Goal: Task Accomplishment & Management: Complete application form

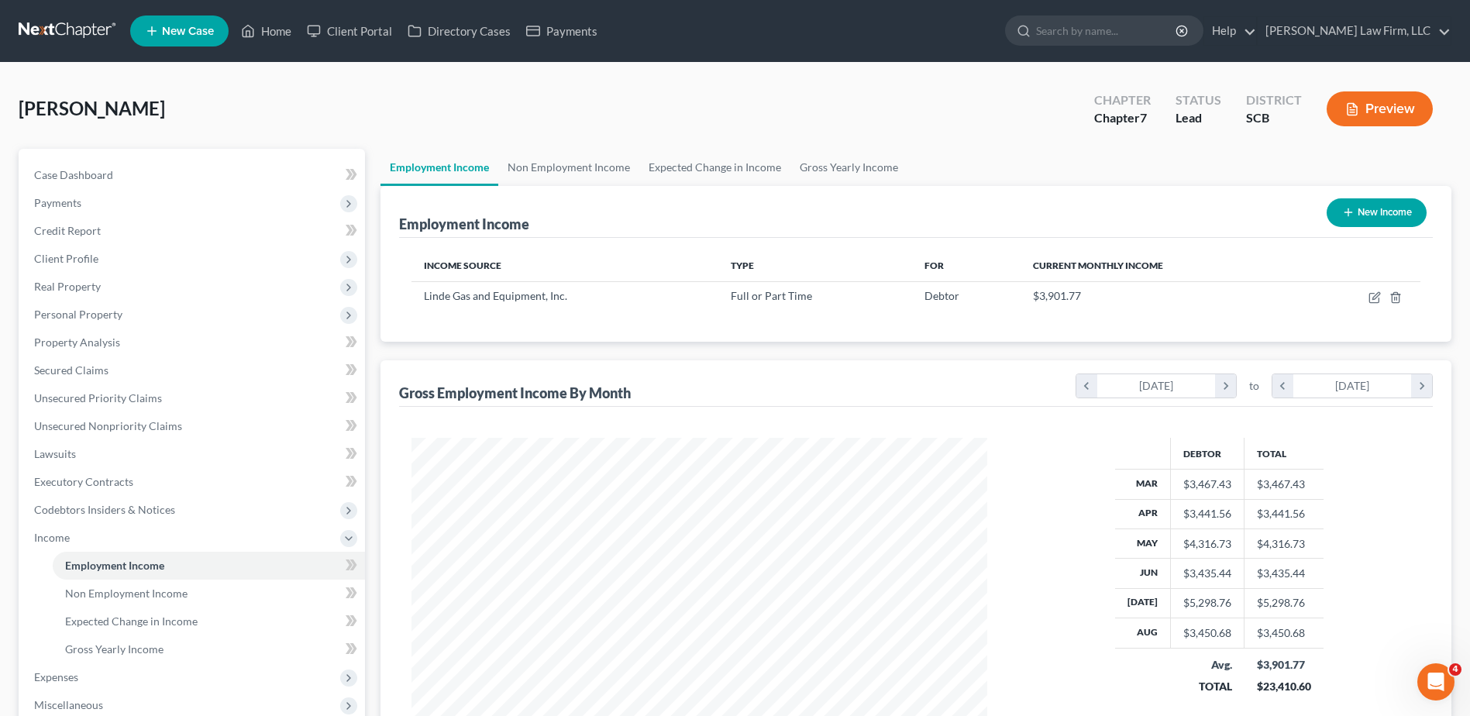
scroll to position [287, 606]
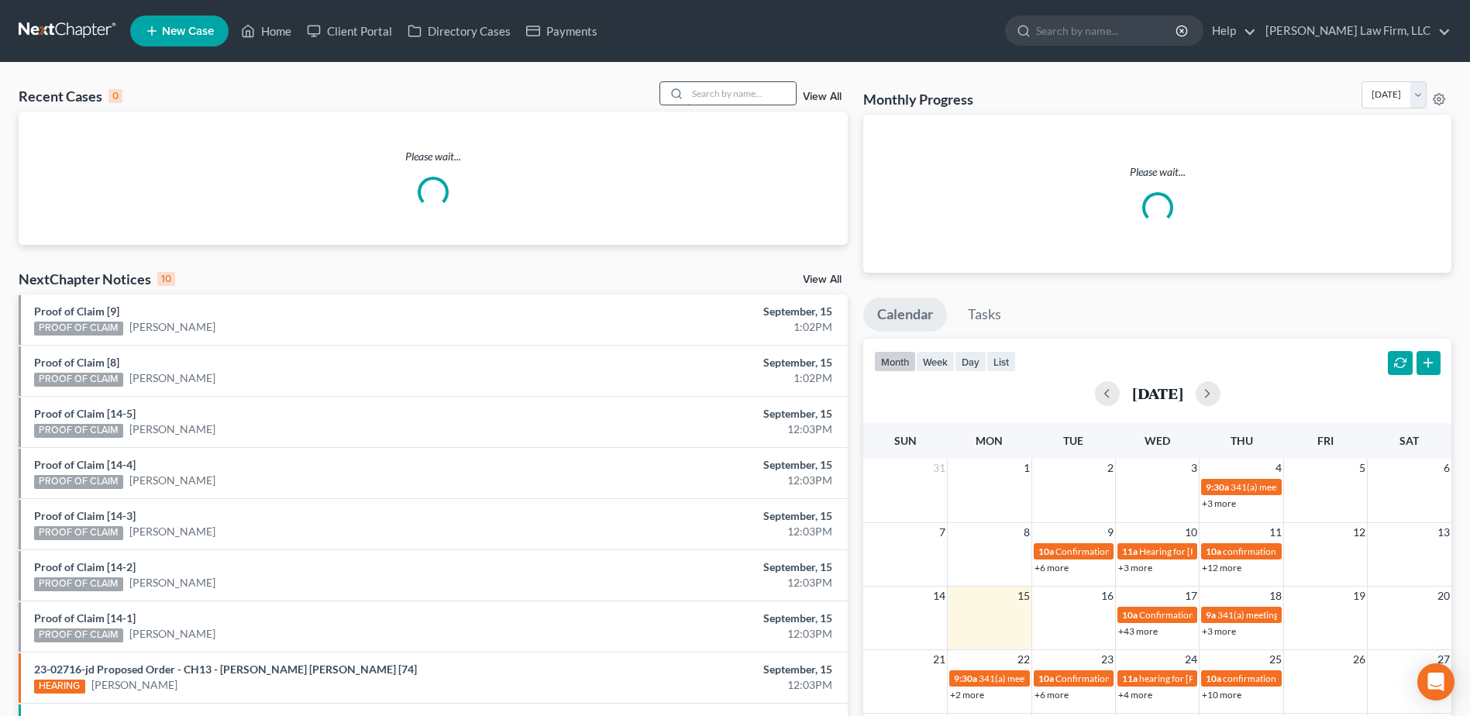
click at [703, 94] on input "search" at bounding box center [741, 93] width 108 height 22
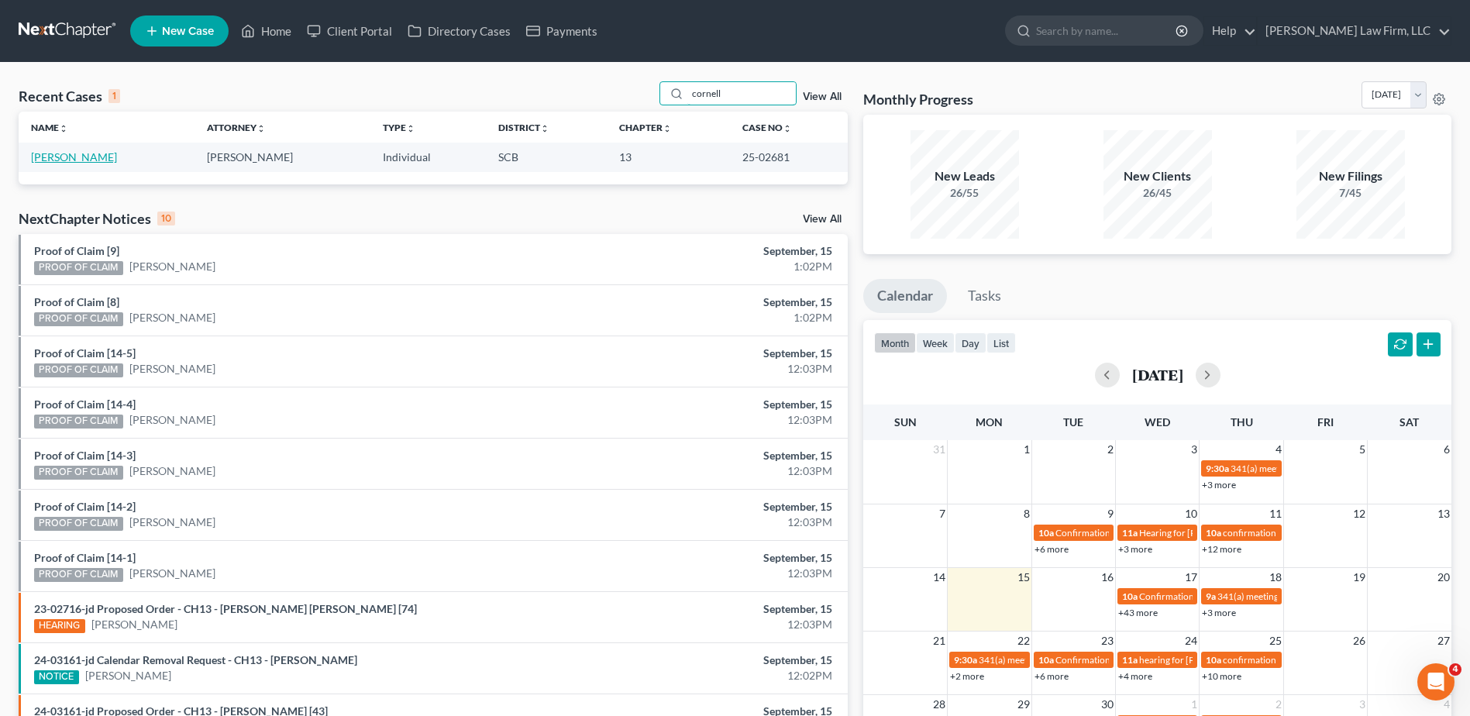
type input "cornell"
click at [92, 160] on link "[PERSON_NAME]" at bounding box center [74, 156] width 86 height 13
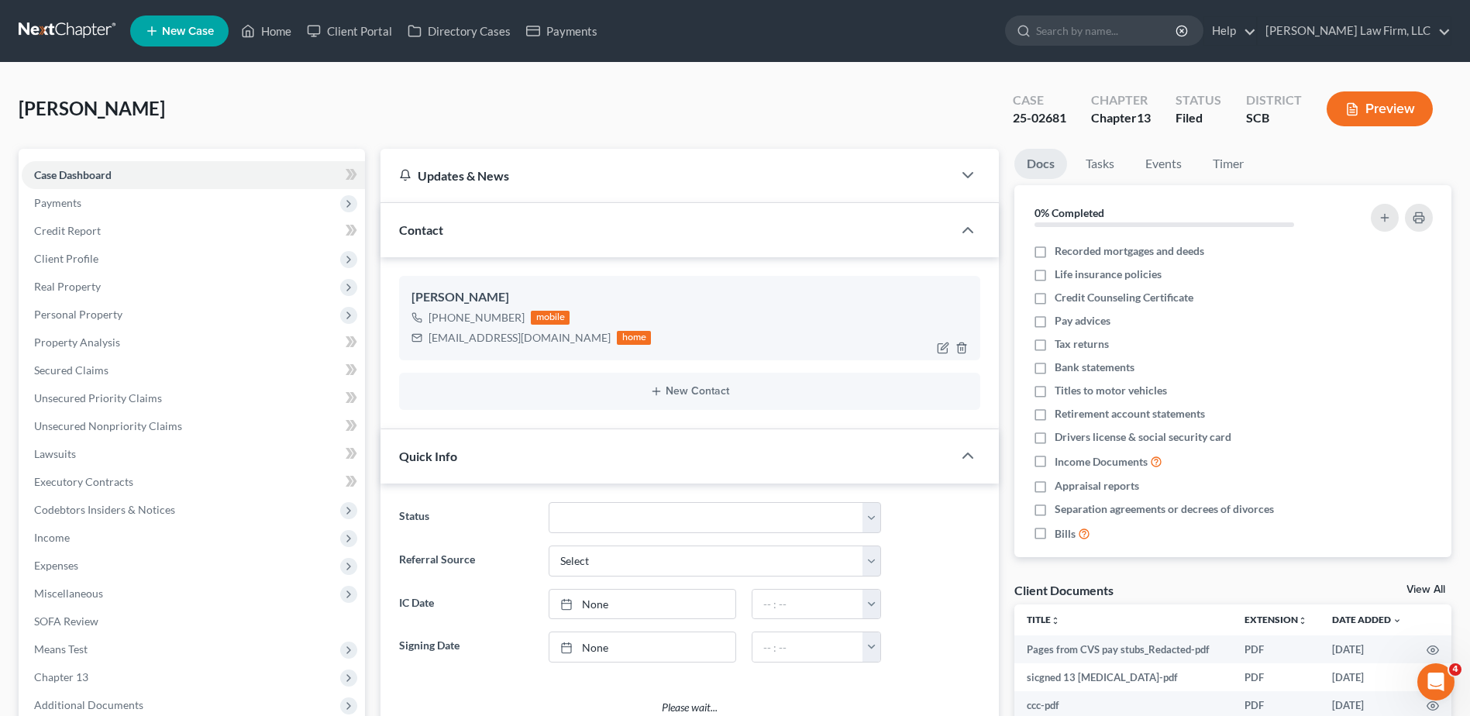
select select "0"
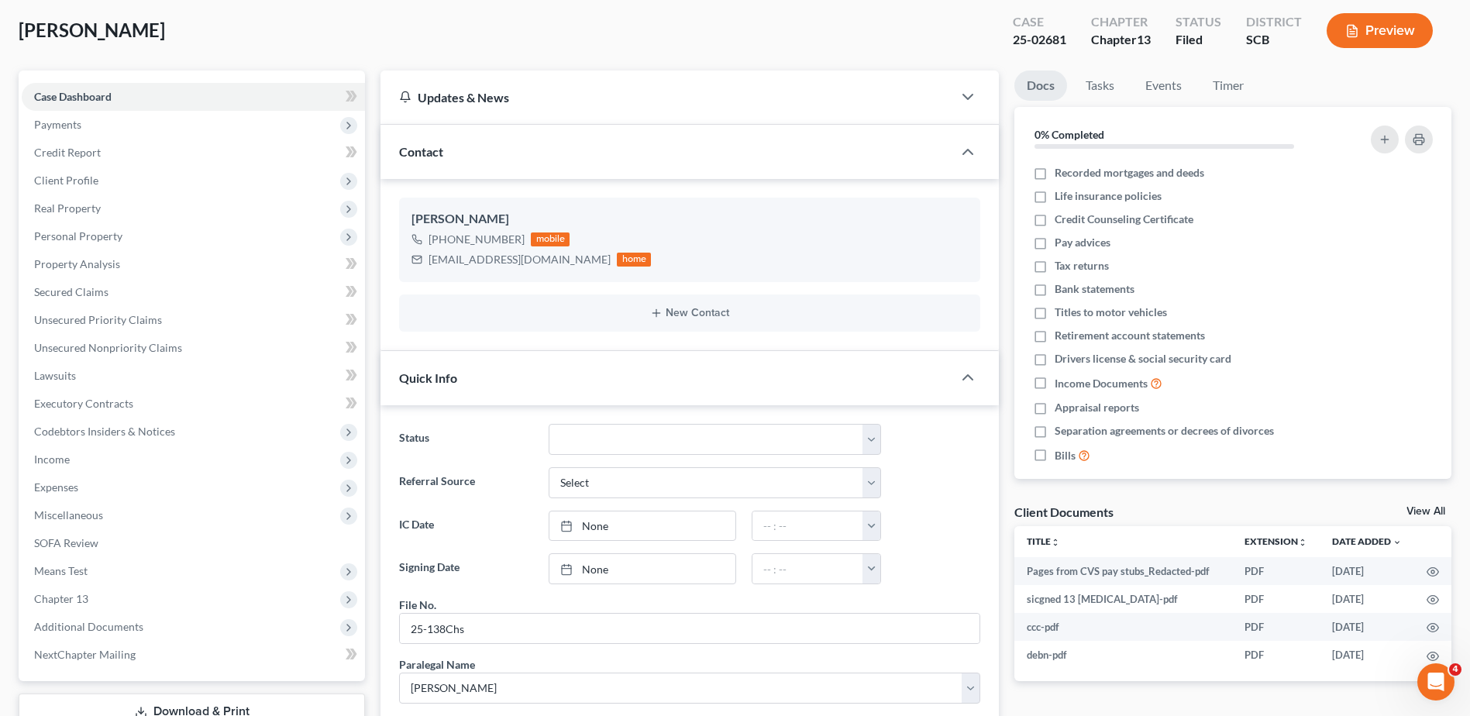
scroll to position [77, 0]
click at [112, 467] on span "Income" at bounding box center [193, 460] width 343 height 28
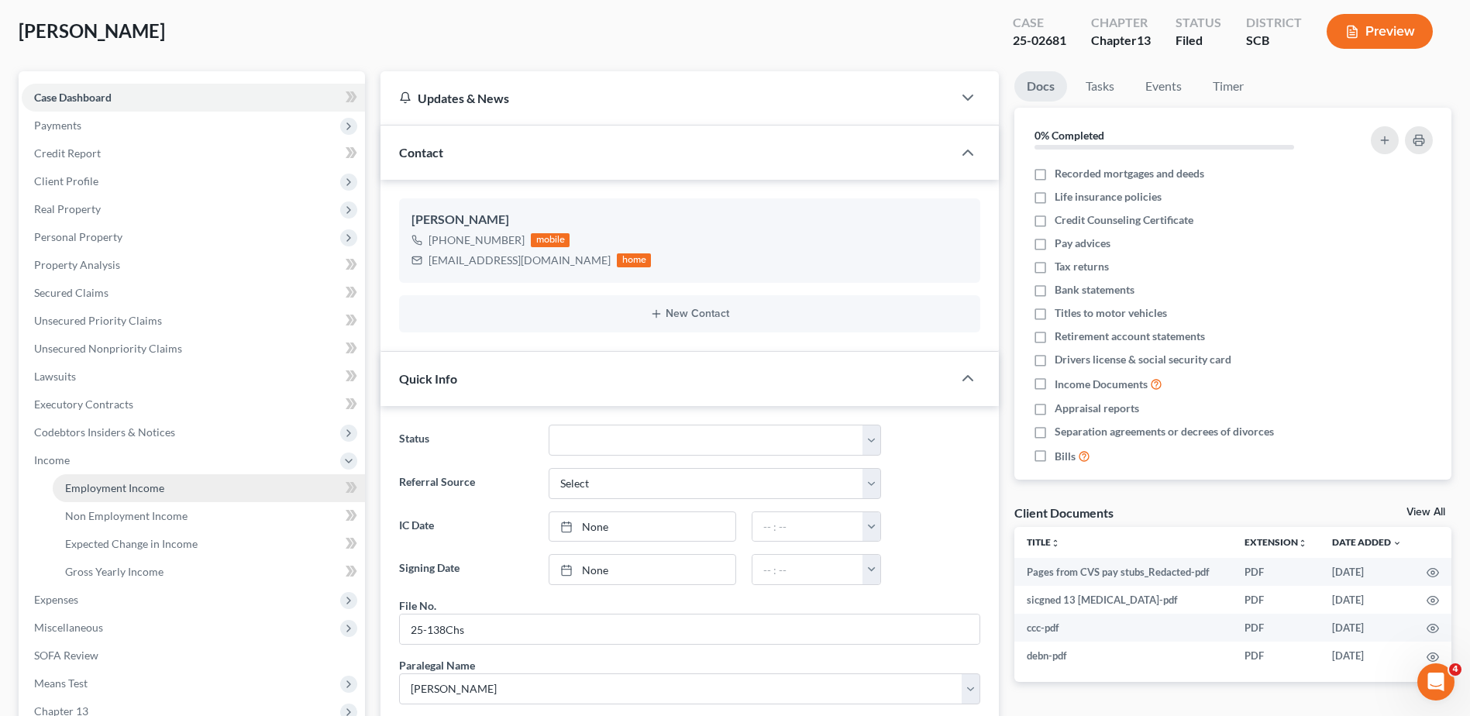
click at [142, 493] on span "Employment Income" at bounding box center [114, 487] width 99 height 13
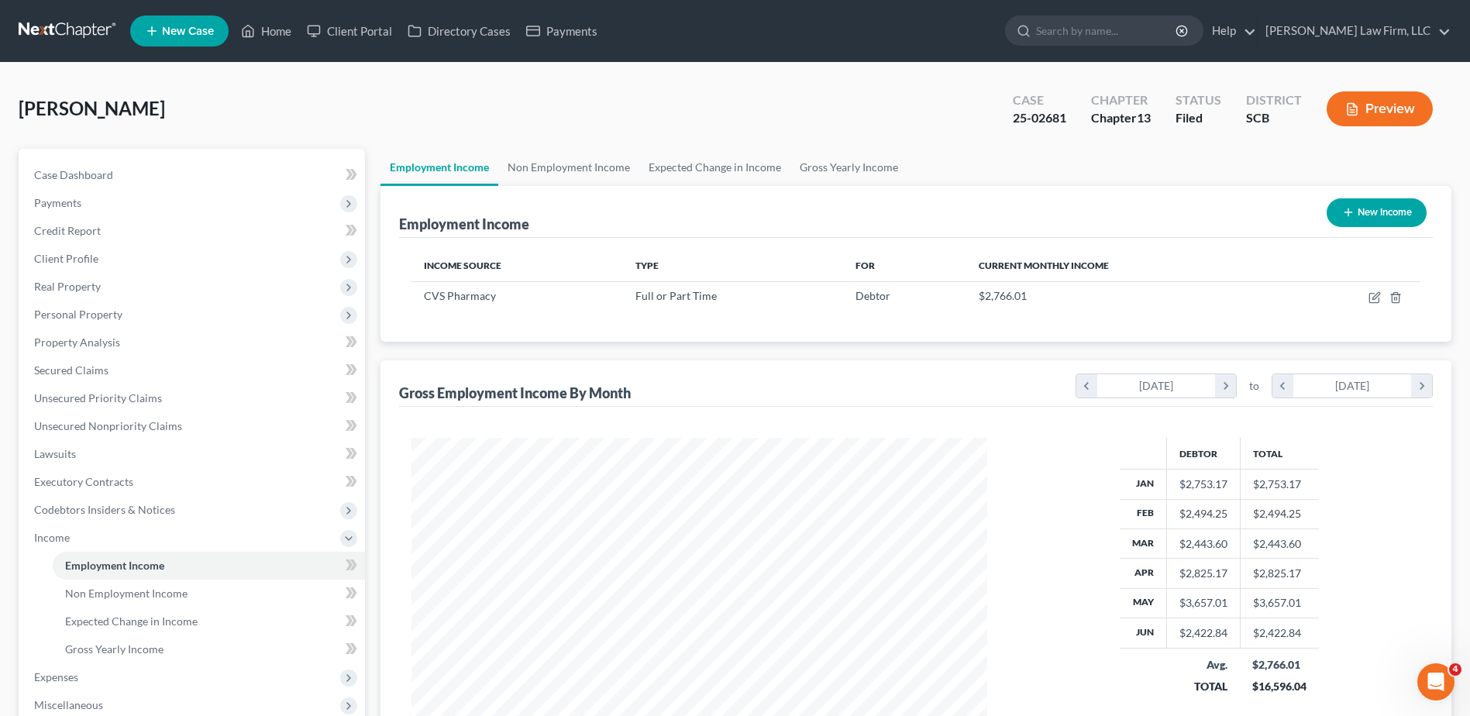
scroll to position [287, 606]
click at [580, 167] on link "Non Employment Income" at bounding box center [568, 167] width 141 height 37
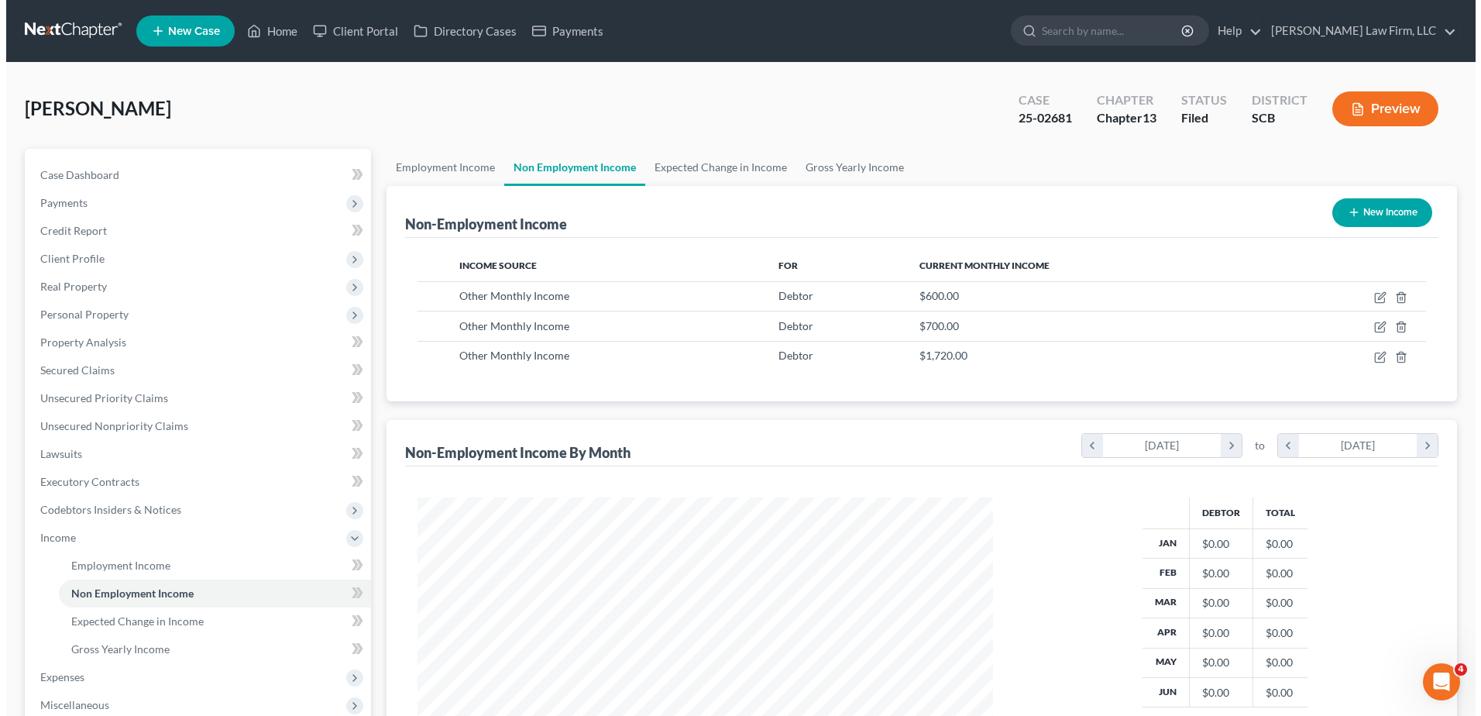
scroll to position [287, 606]
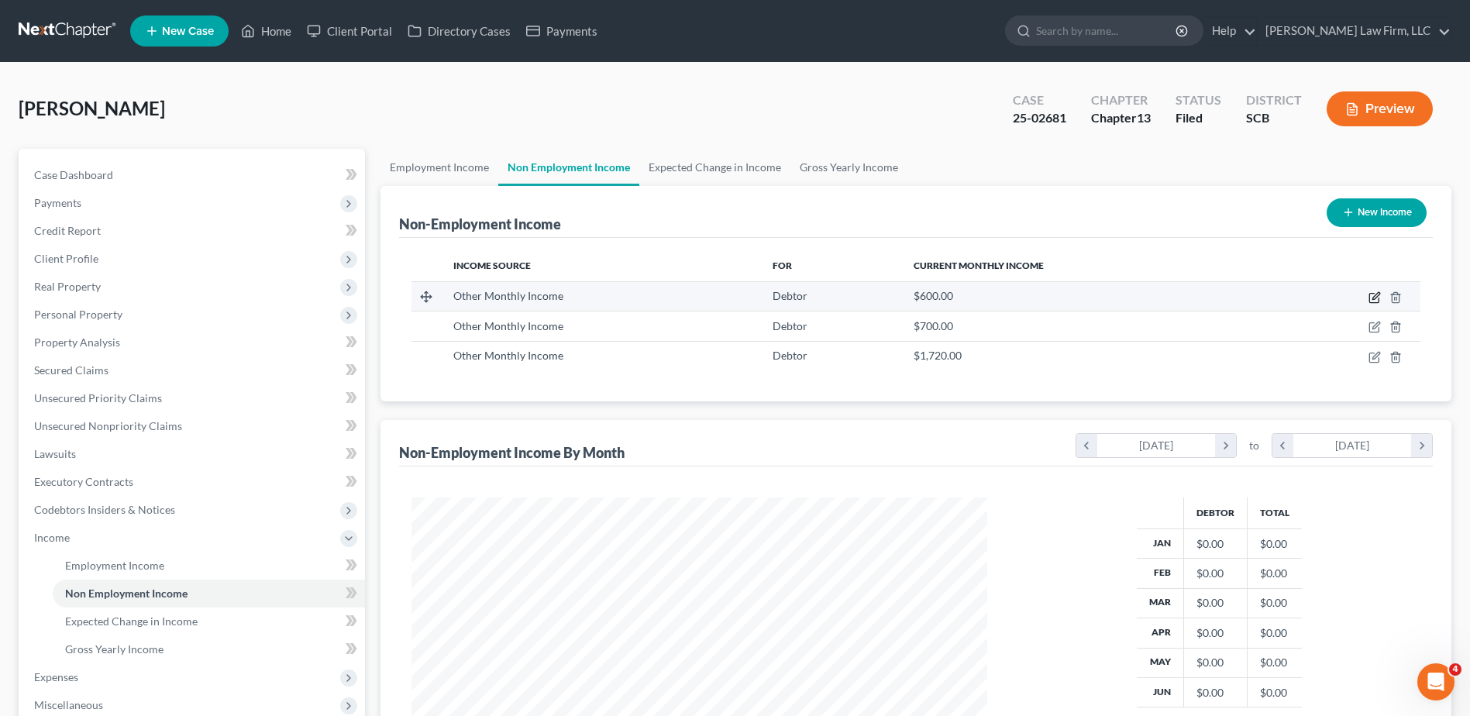
click at [1373, 295] on icon "button" at bounding box center [1374, 297] width 12 height 12
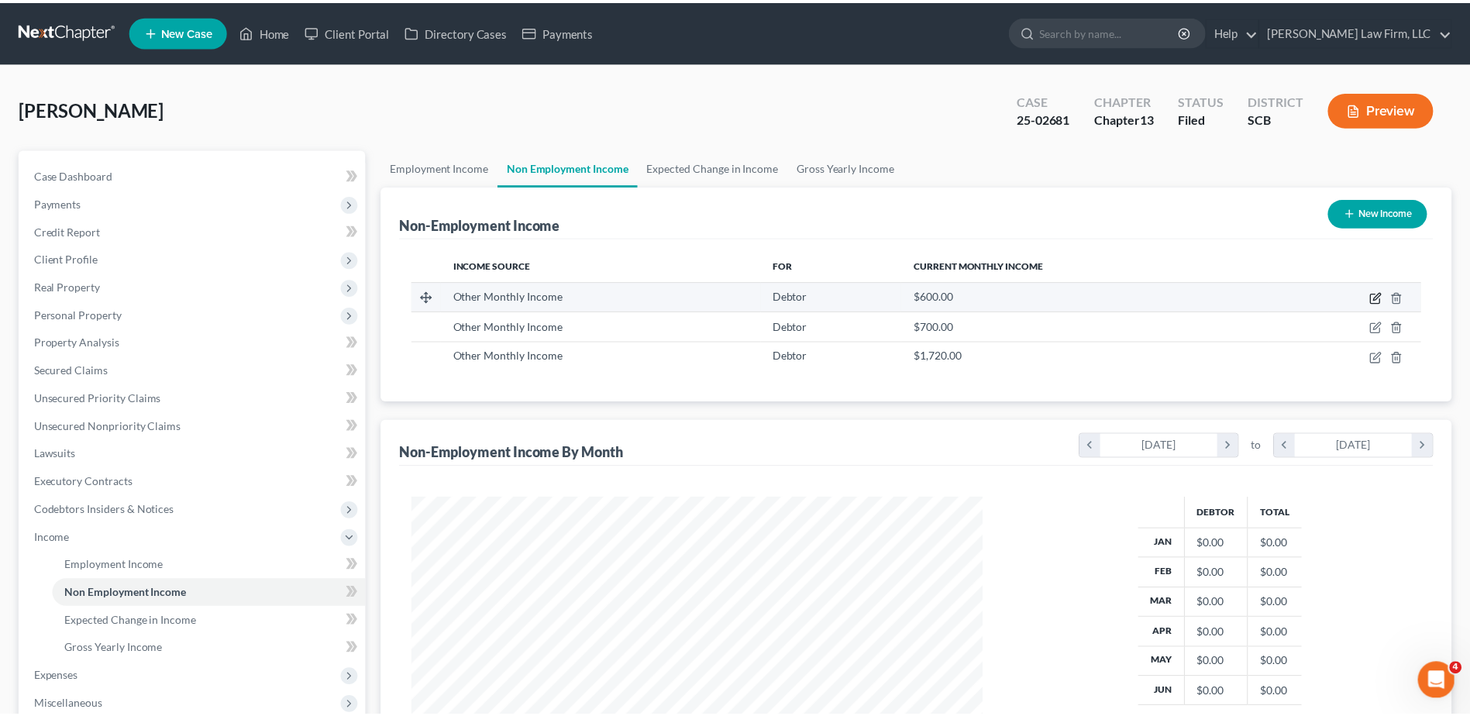
scroll to position [290, 612]
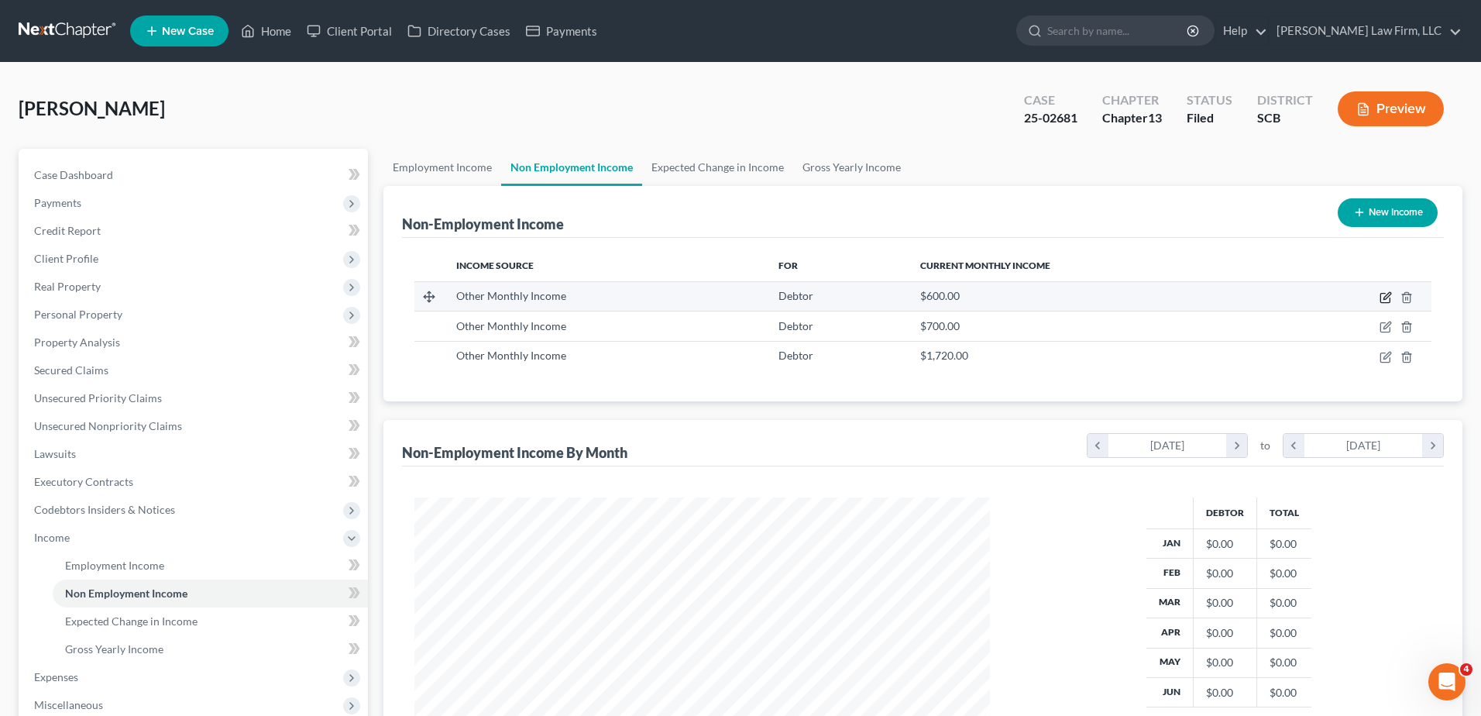
select select "13"
select select "0"
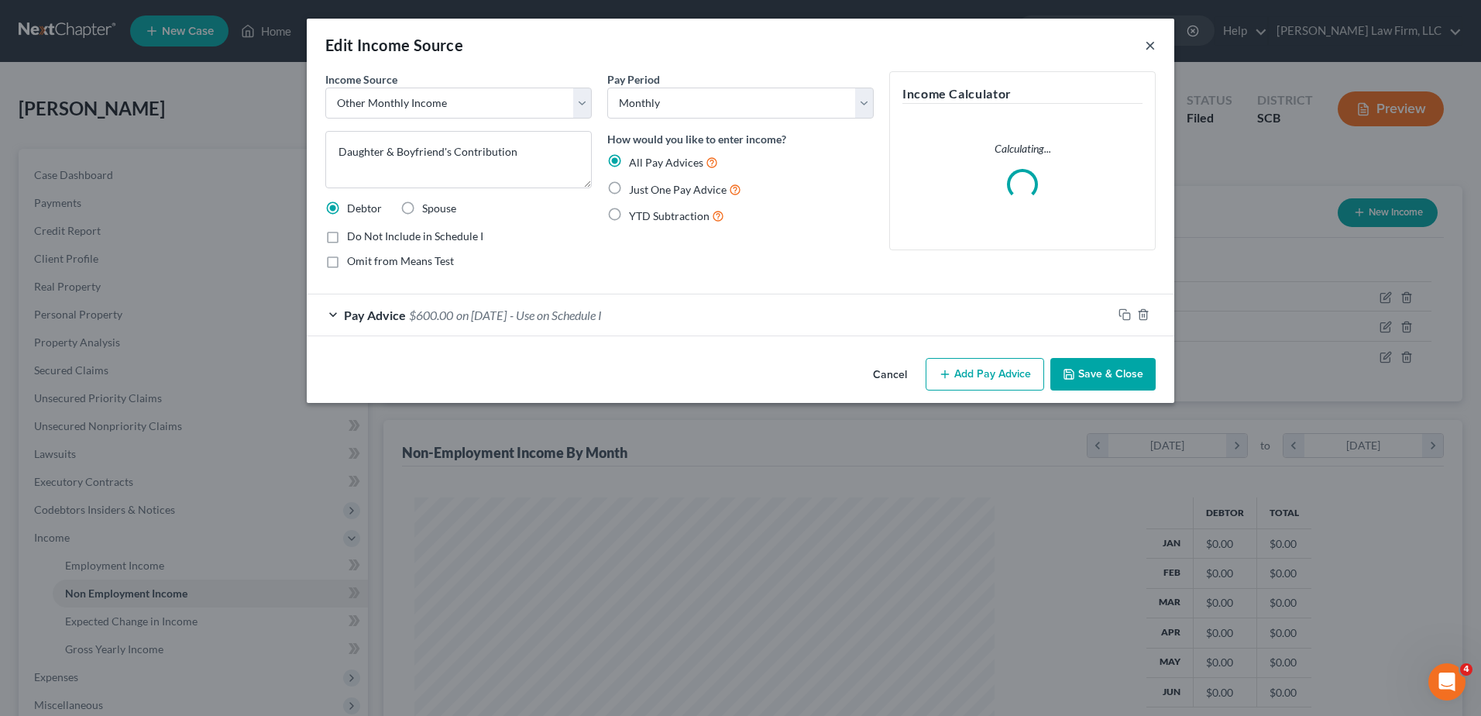
click at [1148, 50] on button "×" at bounding box center [1150, 45] width 11 height 19
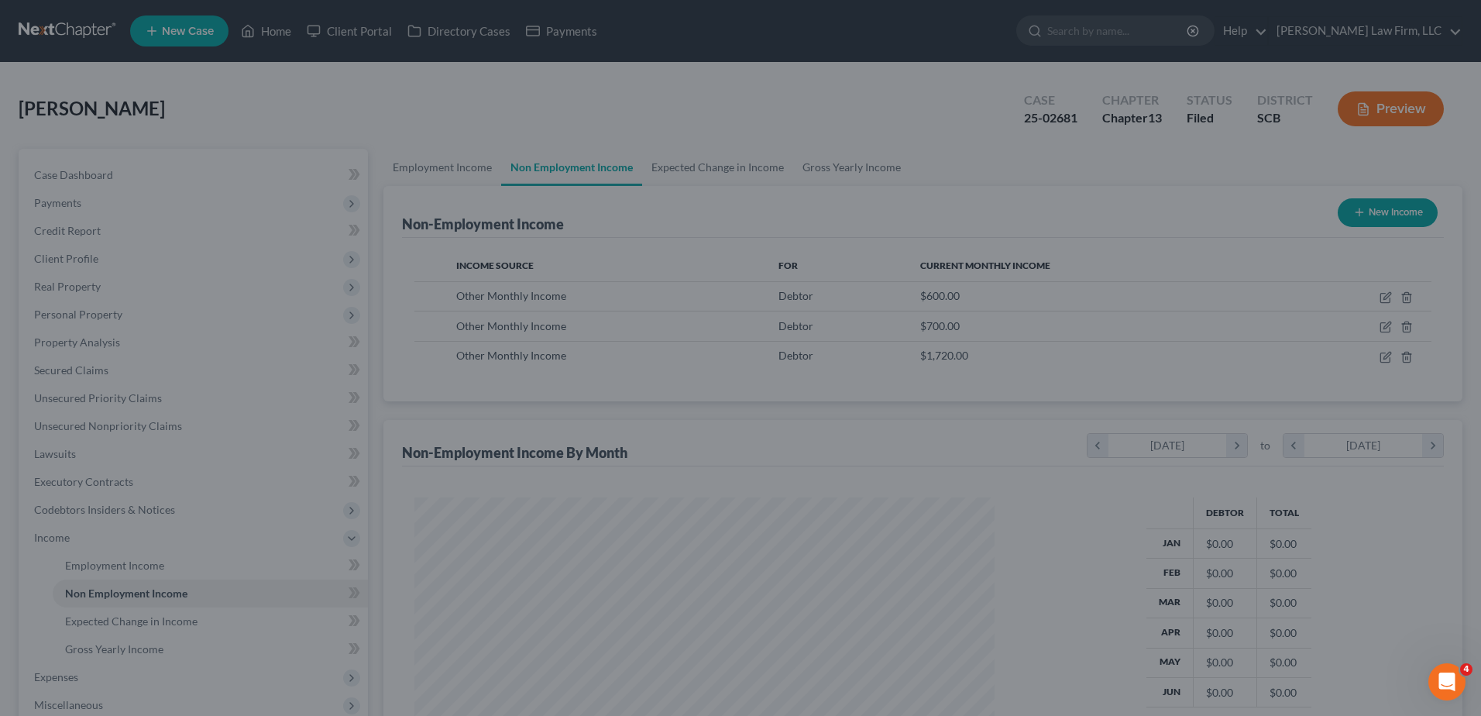
scroll to position [774479, 774160]
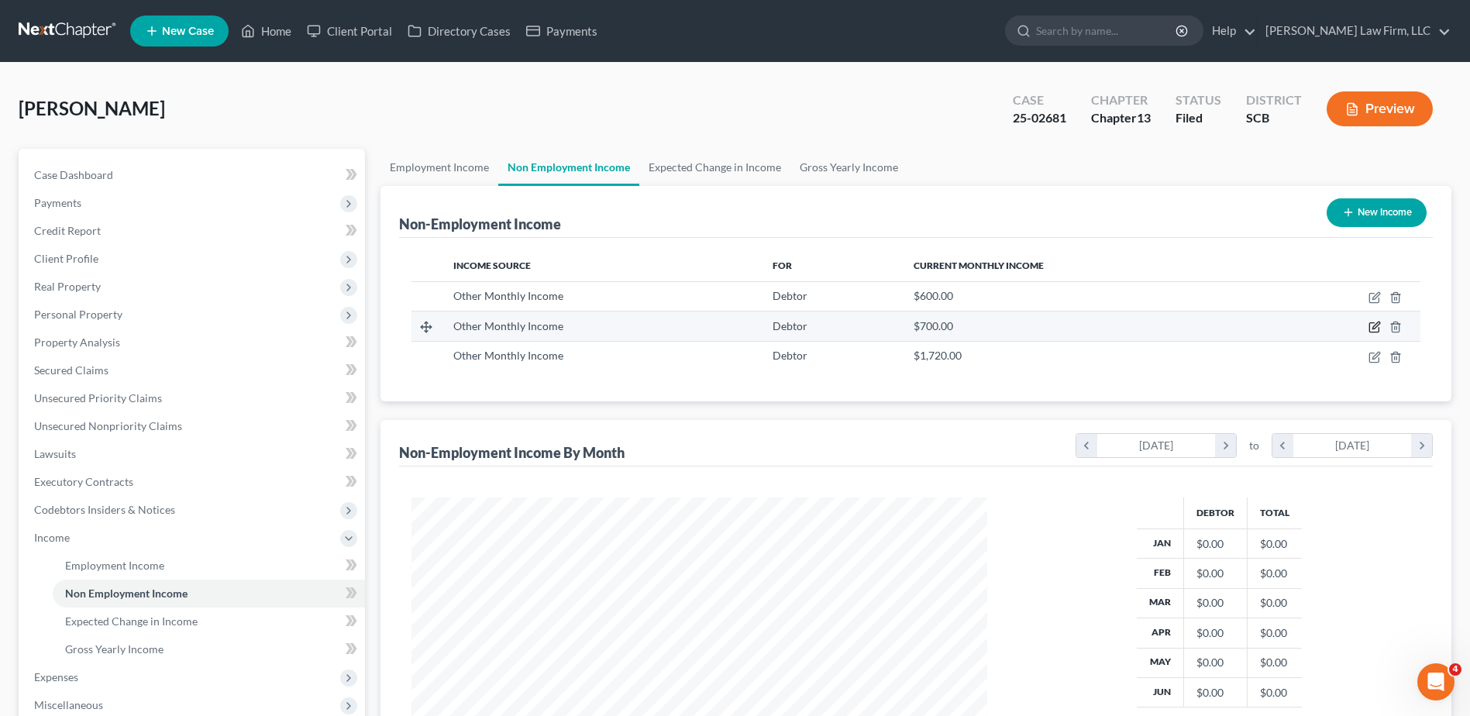
click at [1374, 327] on icon "button" at bounding box center [1375, 325] width 7 height 7
select select "13"
select select "0"
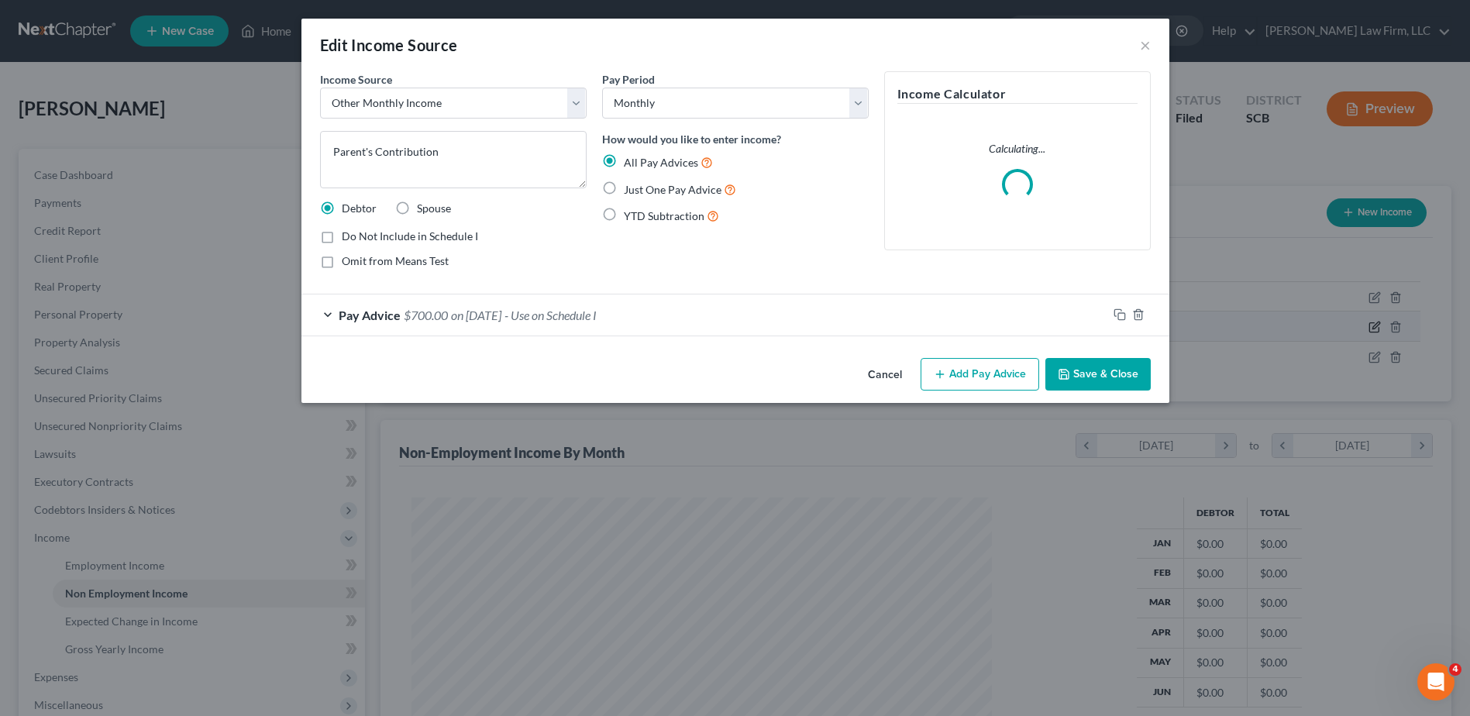
scroll to position [290, 612]
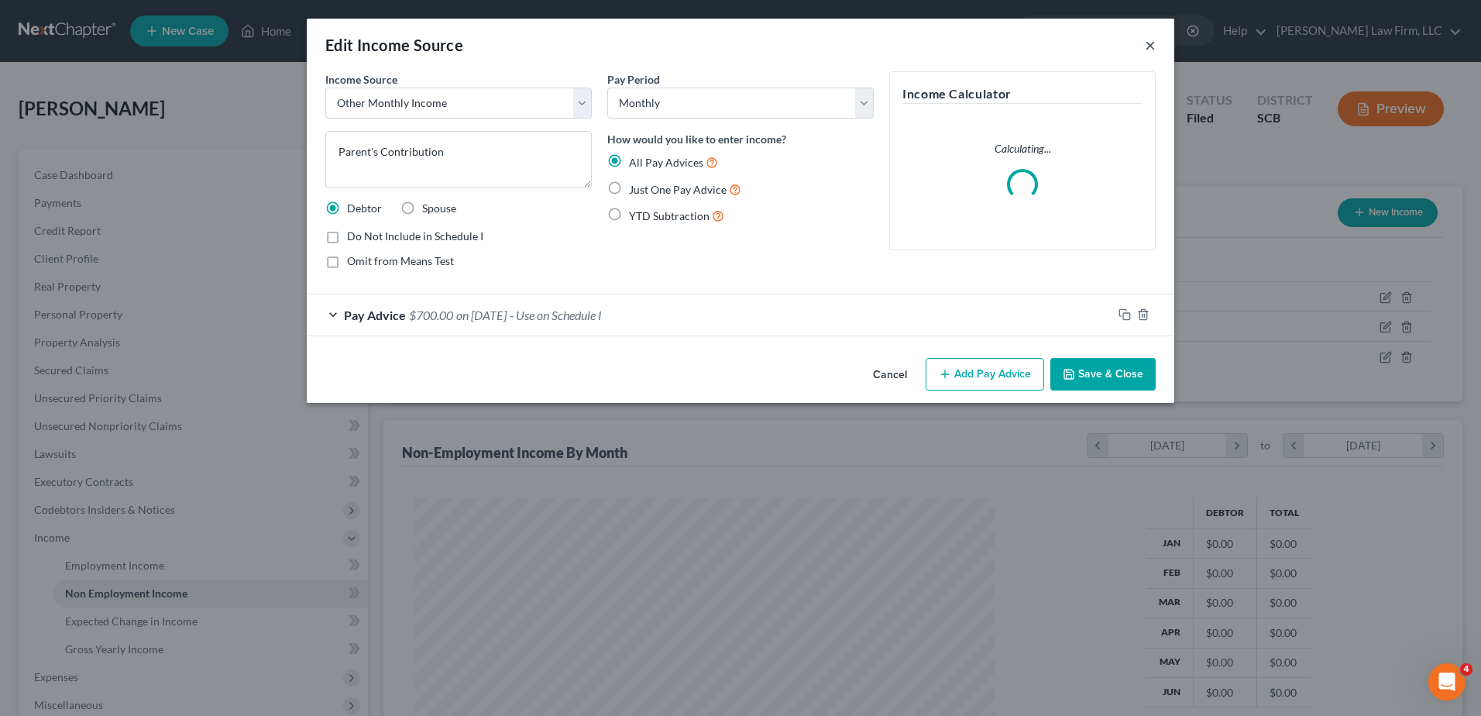
click at [1147, 42] on button "×" at bounding box center [1150, 45] width 11 height 19
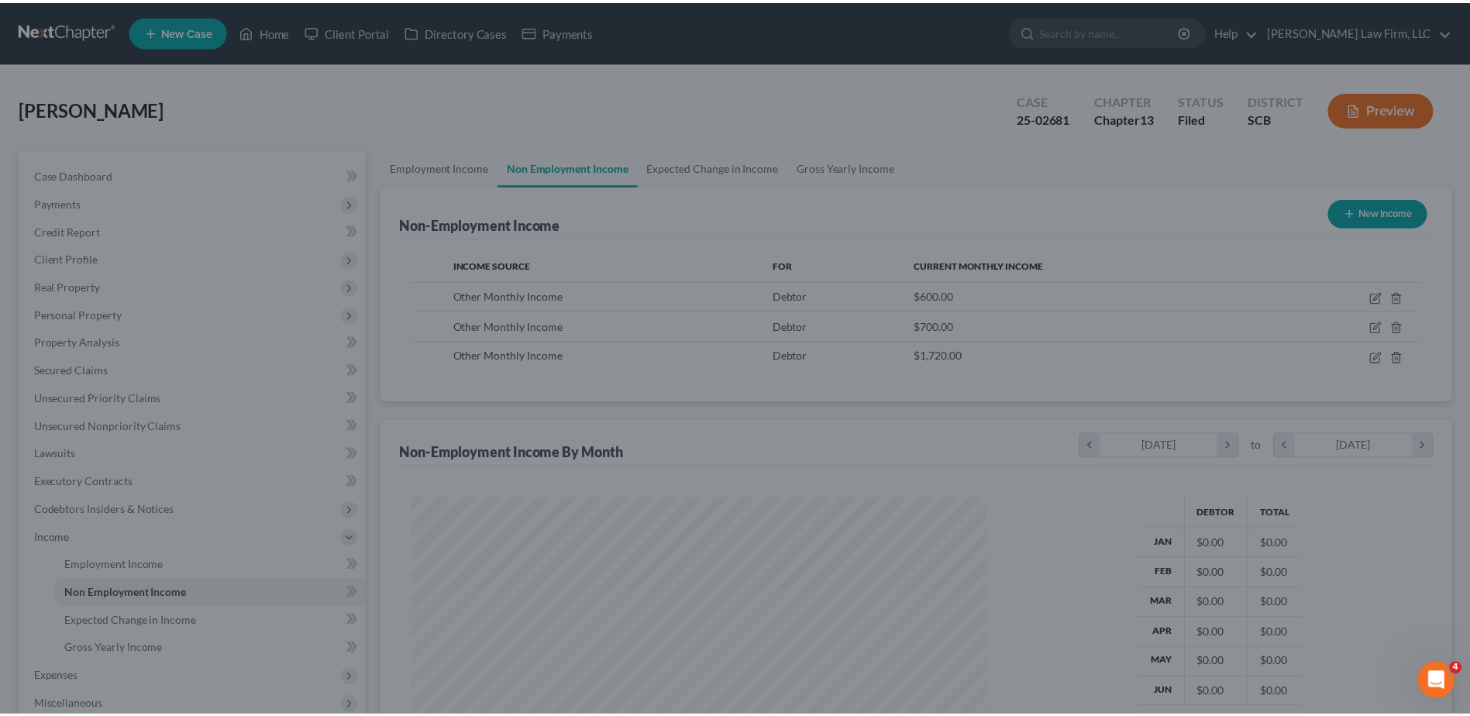
scroll to position [774479, 774160]
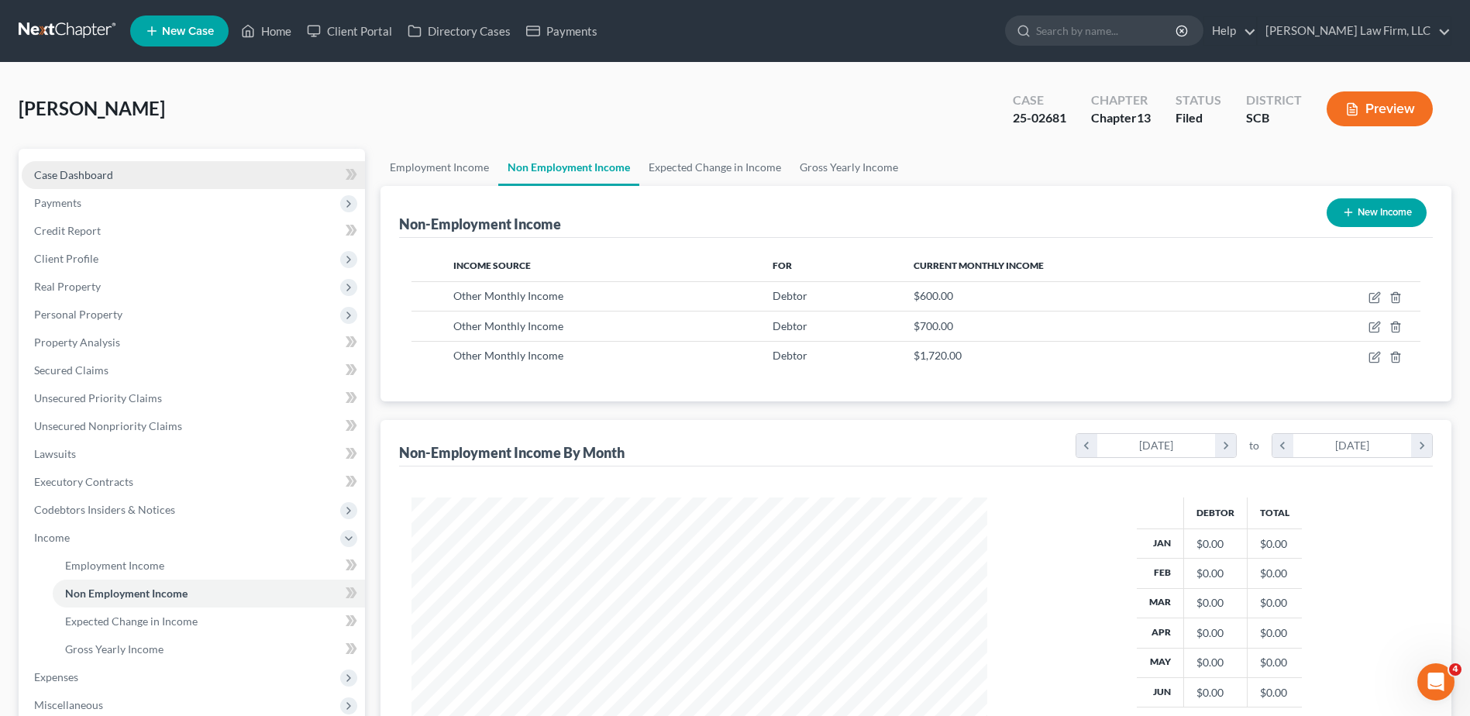
click at [163, 166] on link "Case Dashboard" at bounding box center [193, 175] width 343 height 28
select select "0"
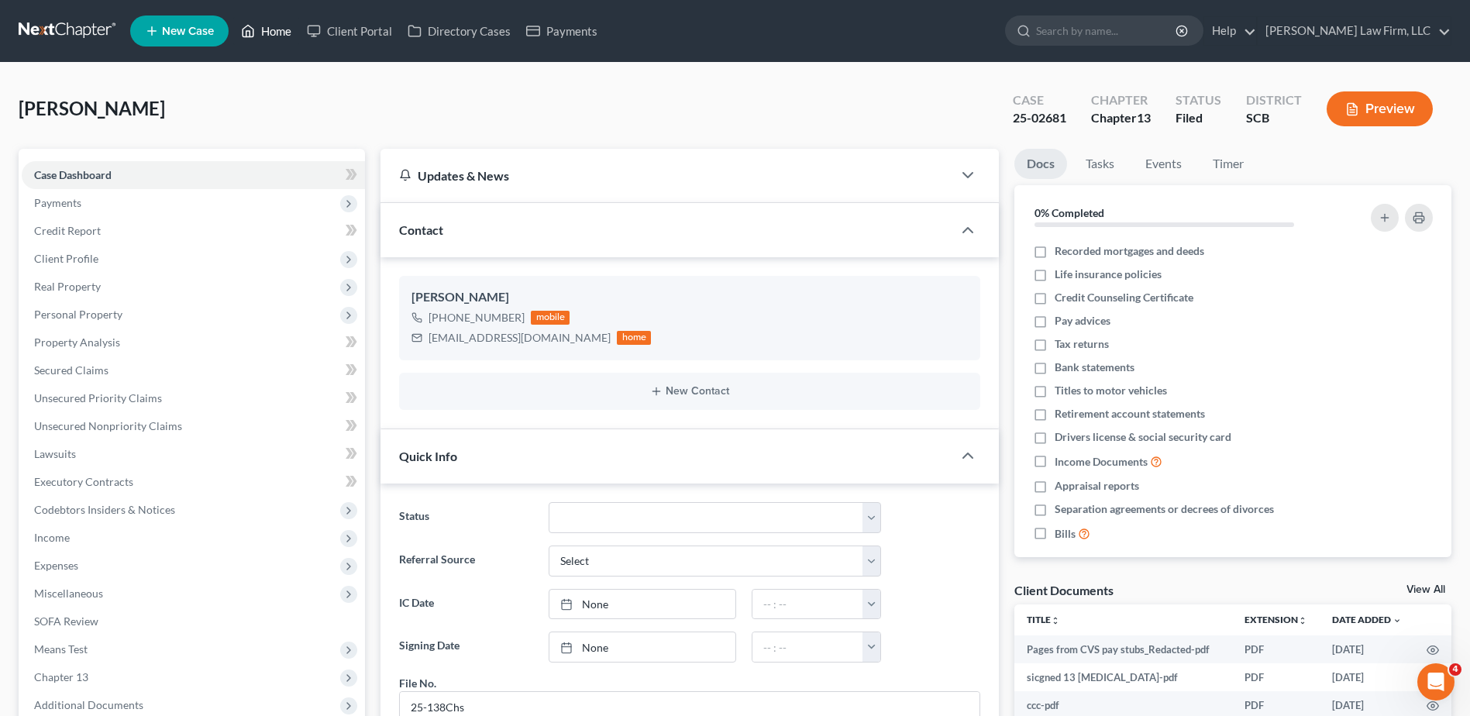
scroll to position [2965, 0]
click at [30, 539] on span "Income" at bounding box center [193, 538] width 343 height 28
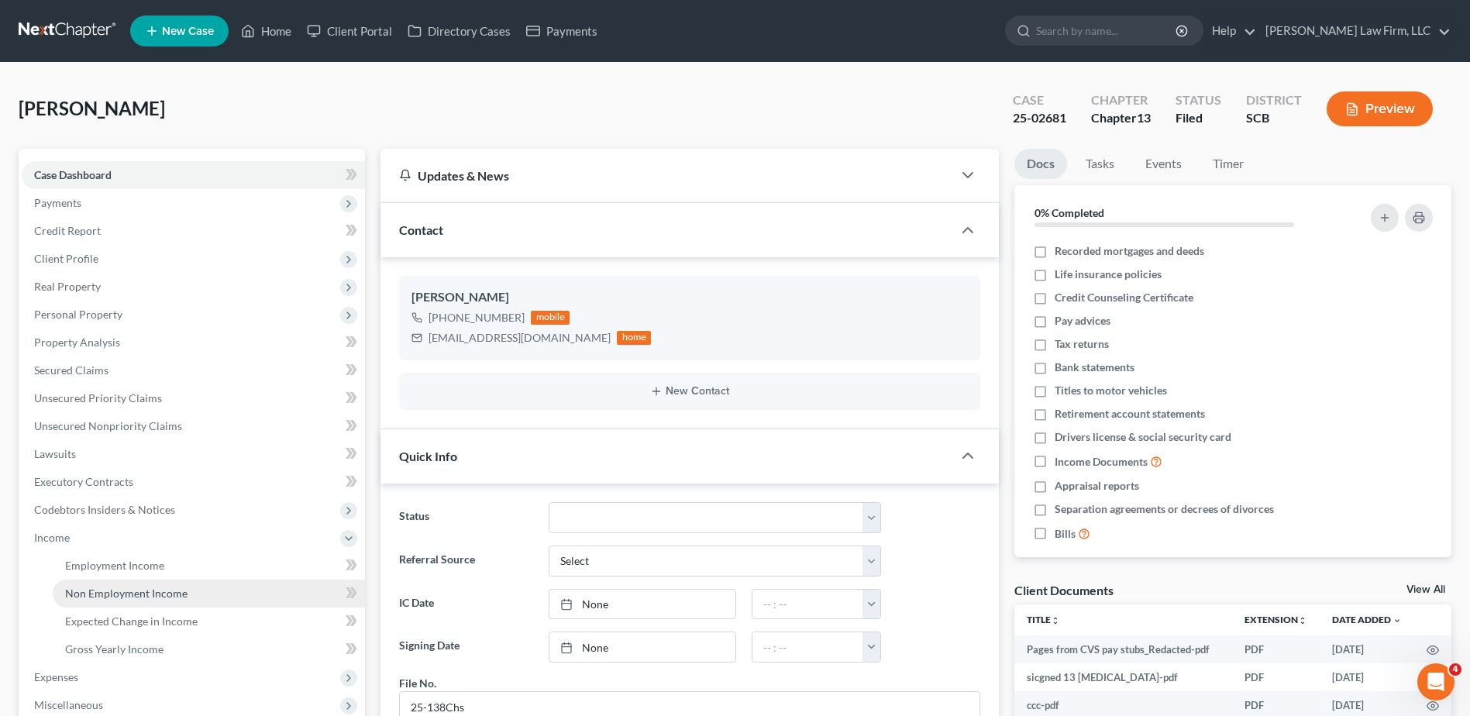
click at [140, 600] on link "Non Employment Income" at bounding box center [209, 594] width 312 height 28
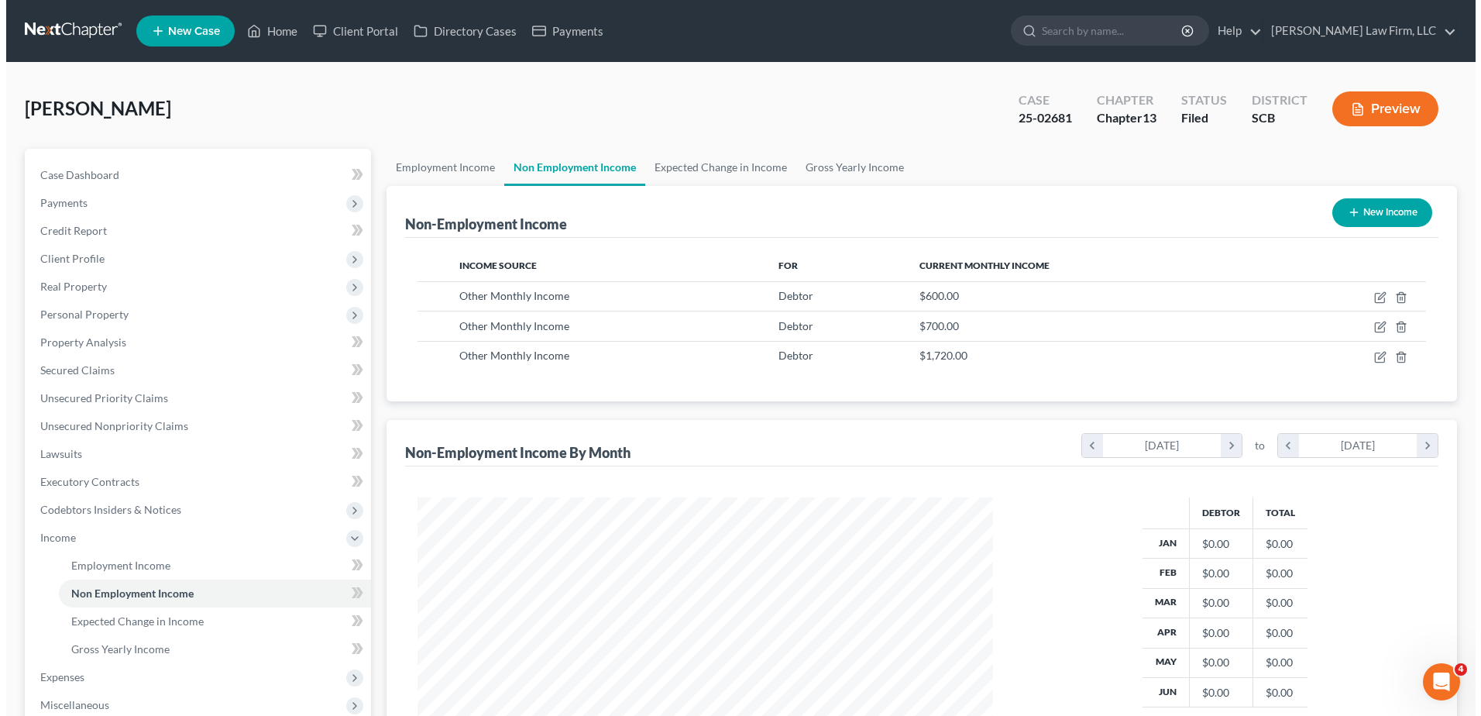
scroll to position [287, 606]
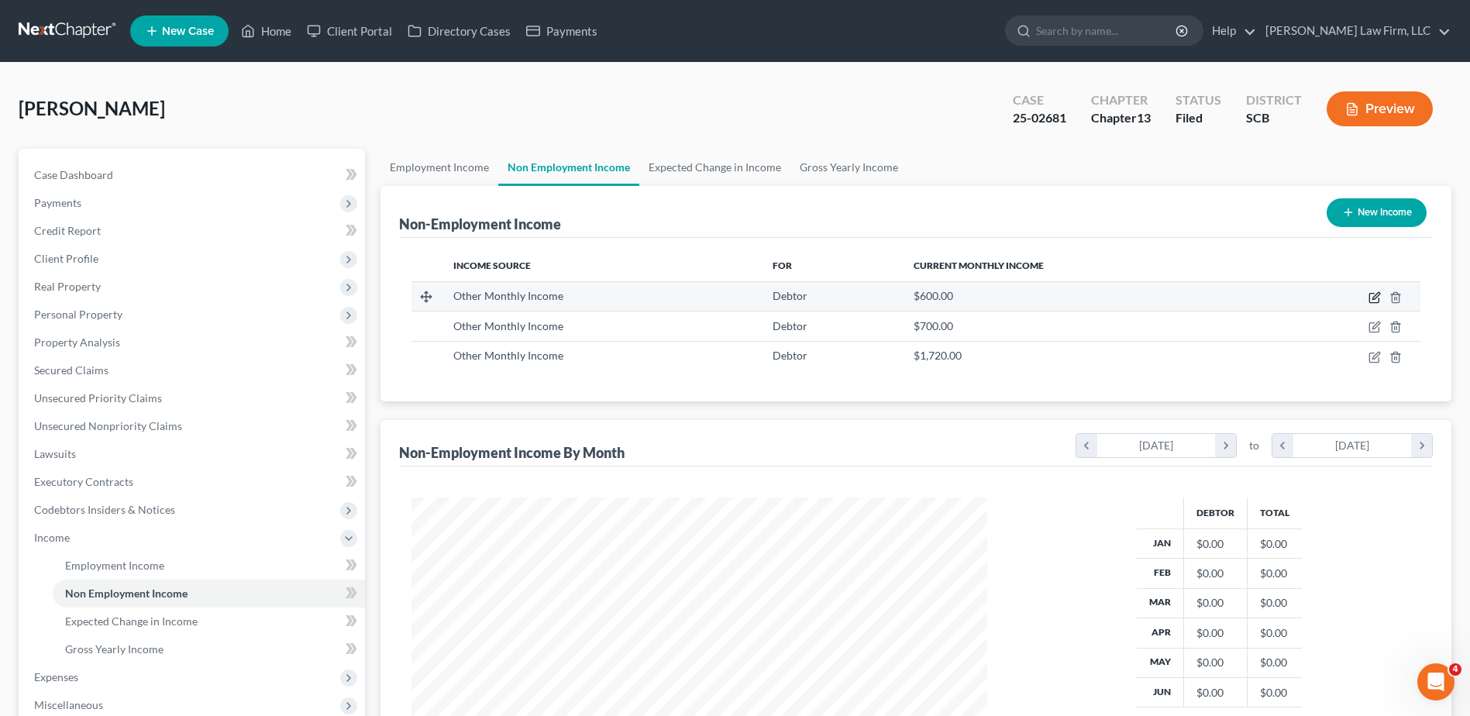
click at [1370, 294] on icon "button" at bounding box center [1373, 298] width 9 height 9
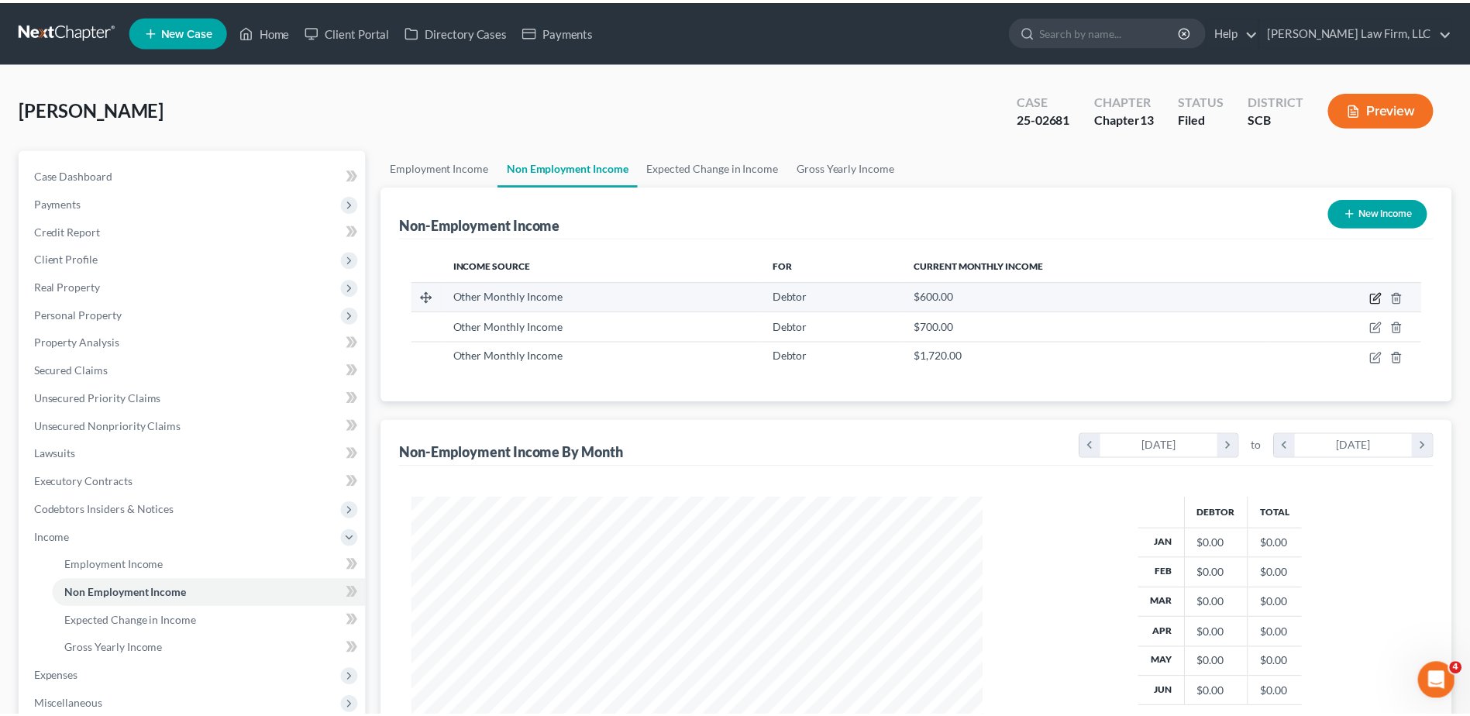
scroll to position [290, 612]
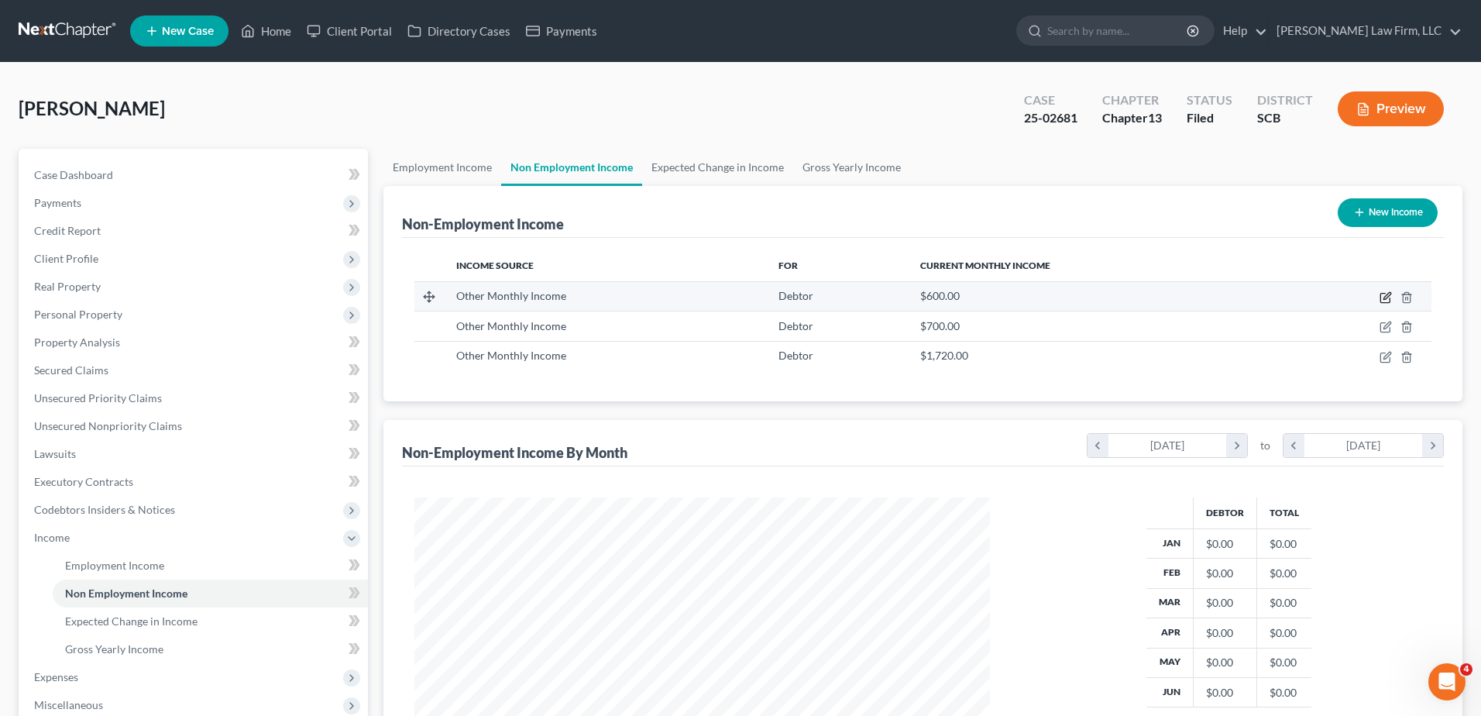
select select "13"
select select "0"
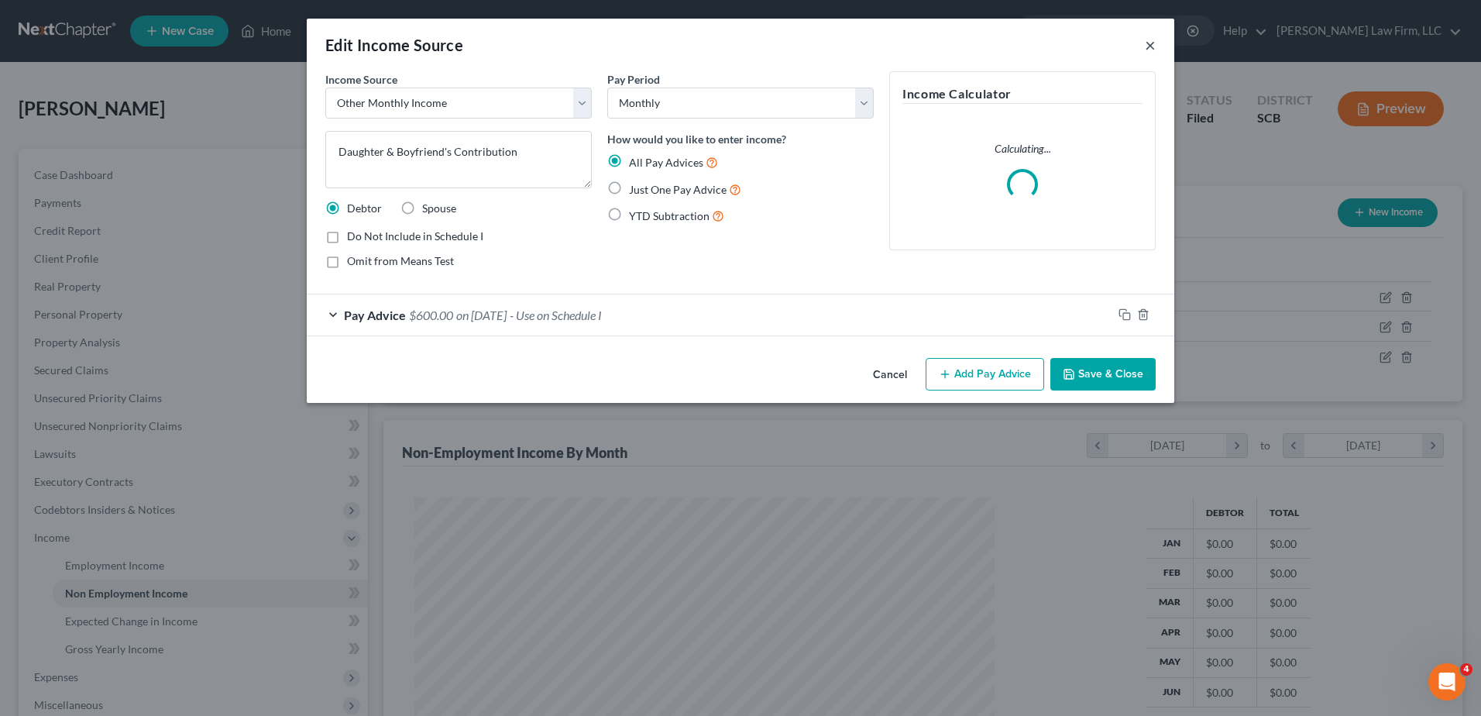
click at [1151, 44] on button "×" at bounding box center [1150, 45] width 11 height 19
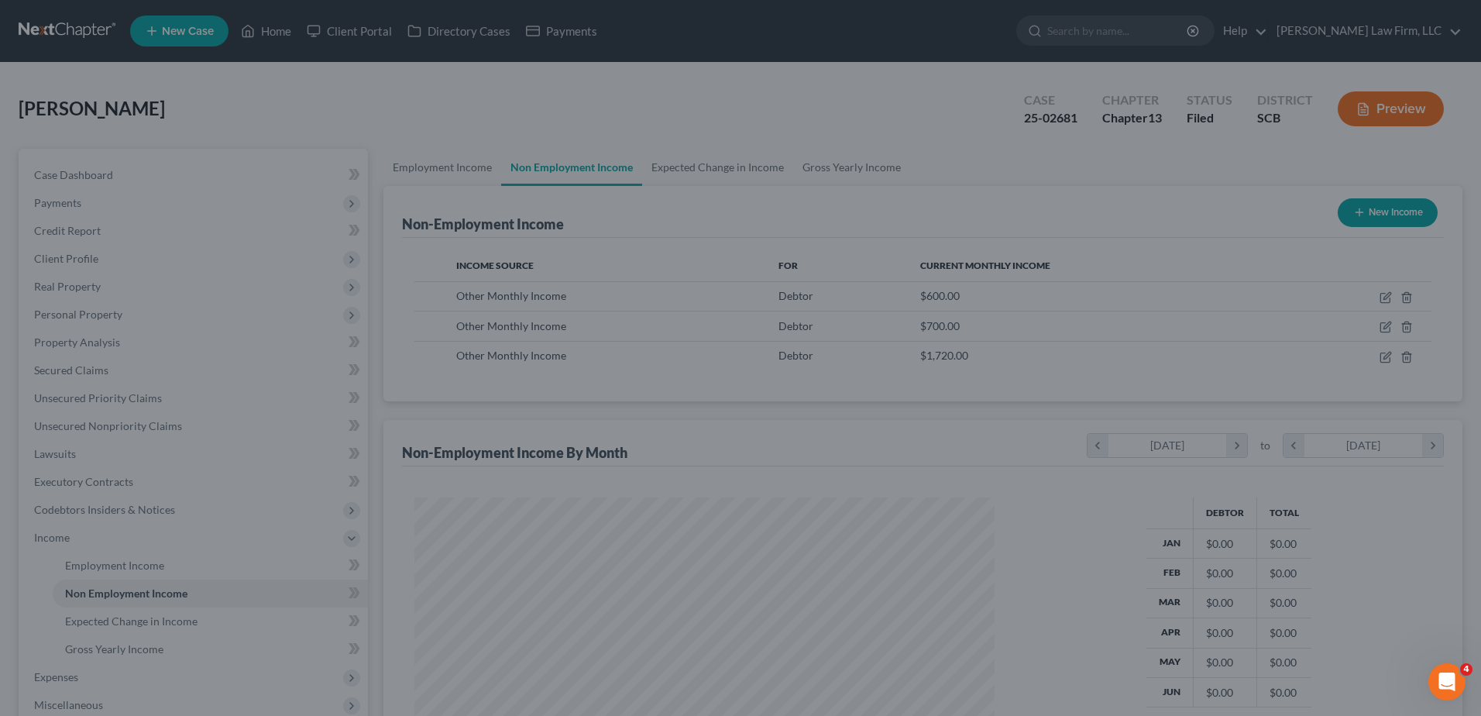
scroll to position [774479, 774160]
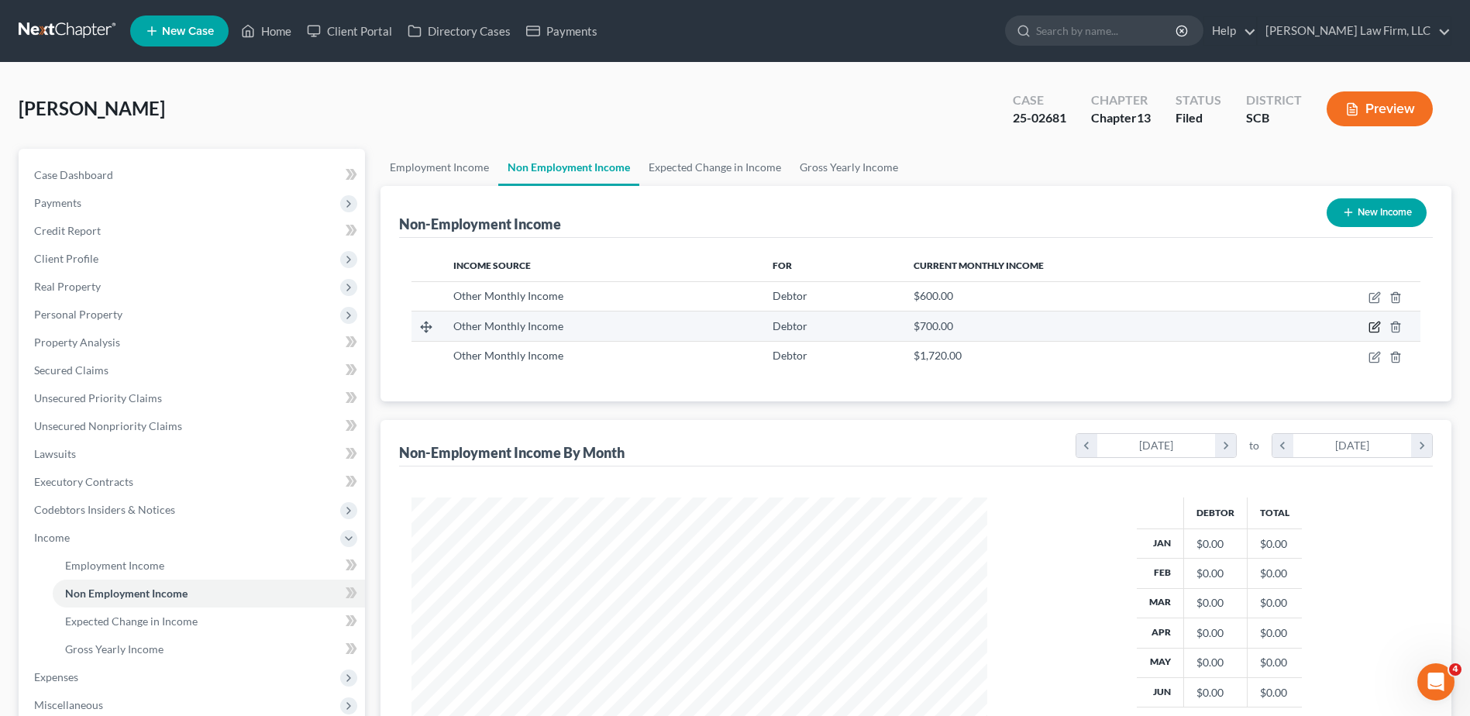
click at [1372, 328] on icon "button" at bounding box center [1374, 327] width 12 height 12
select select "13"
select select "0"
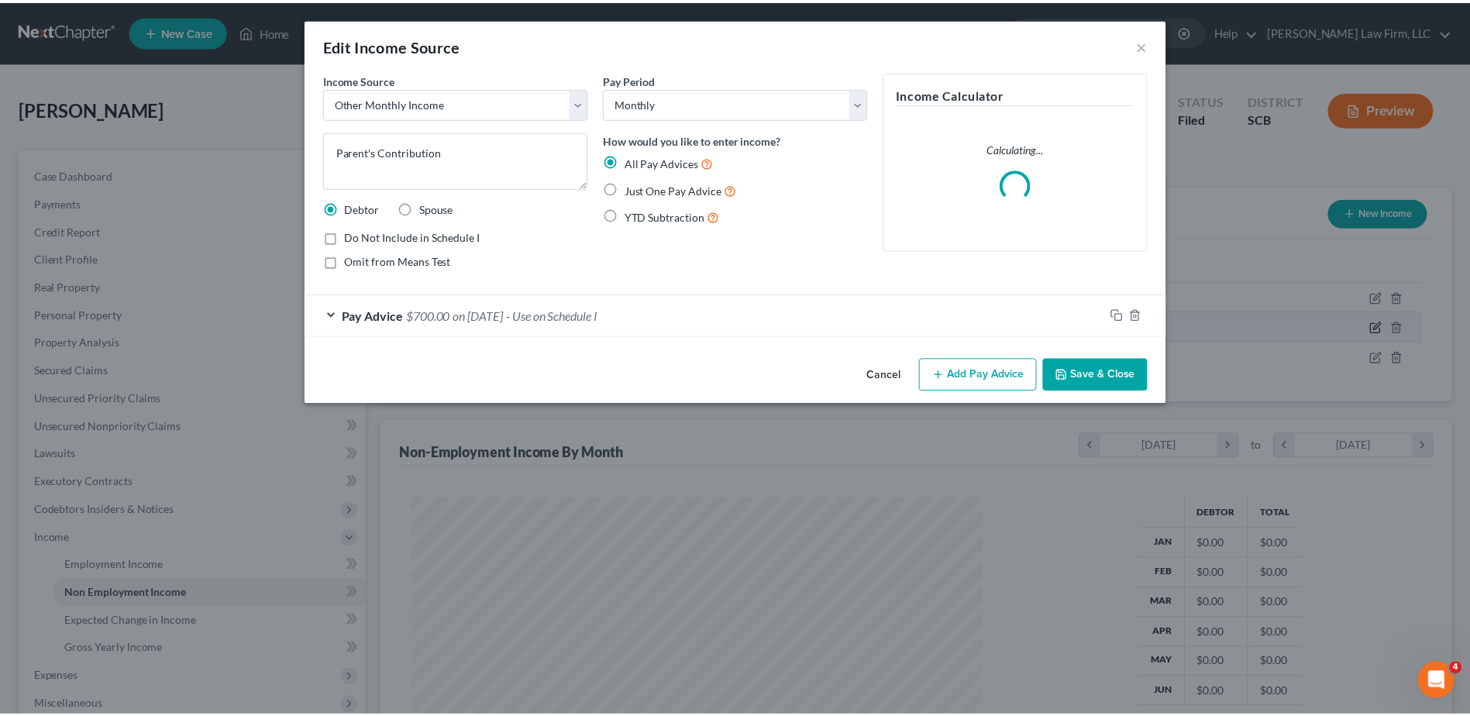
scroll to position [0, 0]
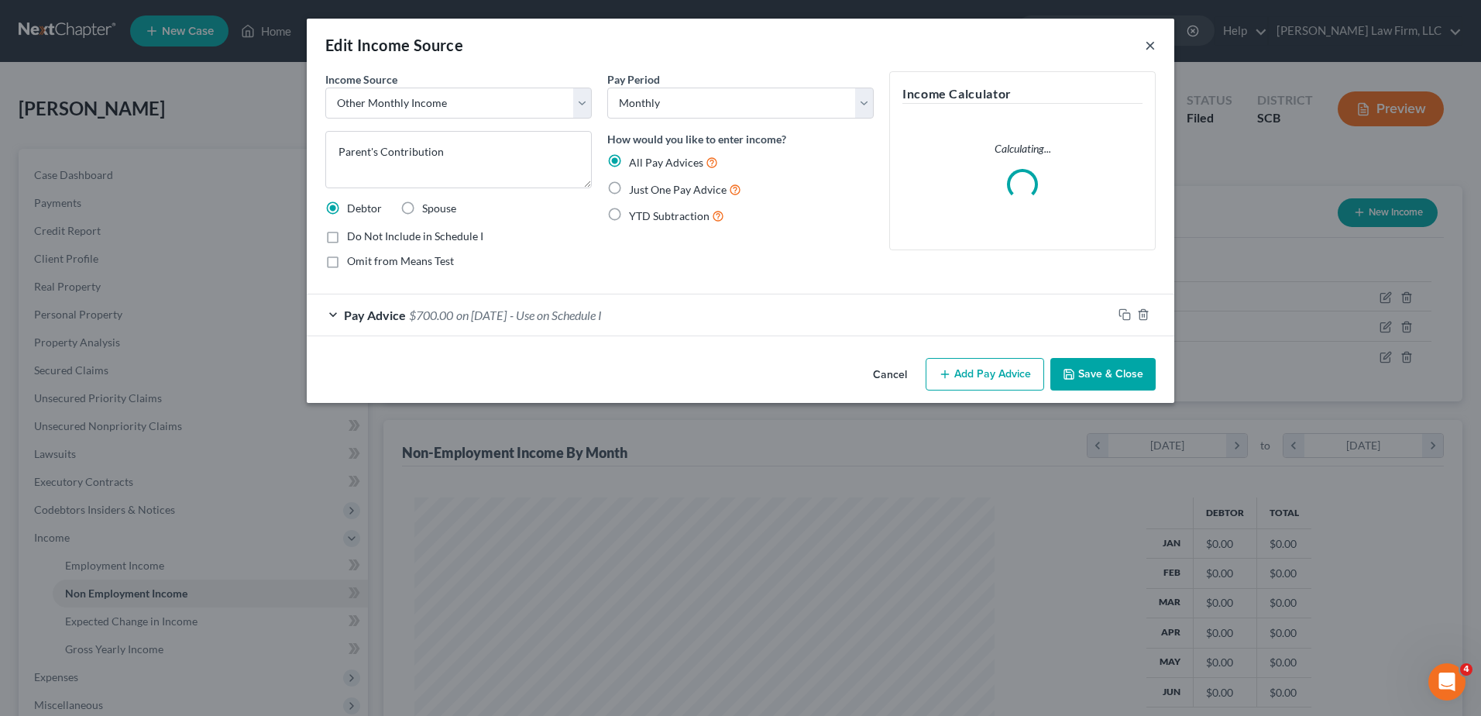
click at [1146, 45] on button "×" at bounding box center [1150, 45] width 11 height 19
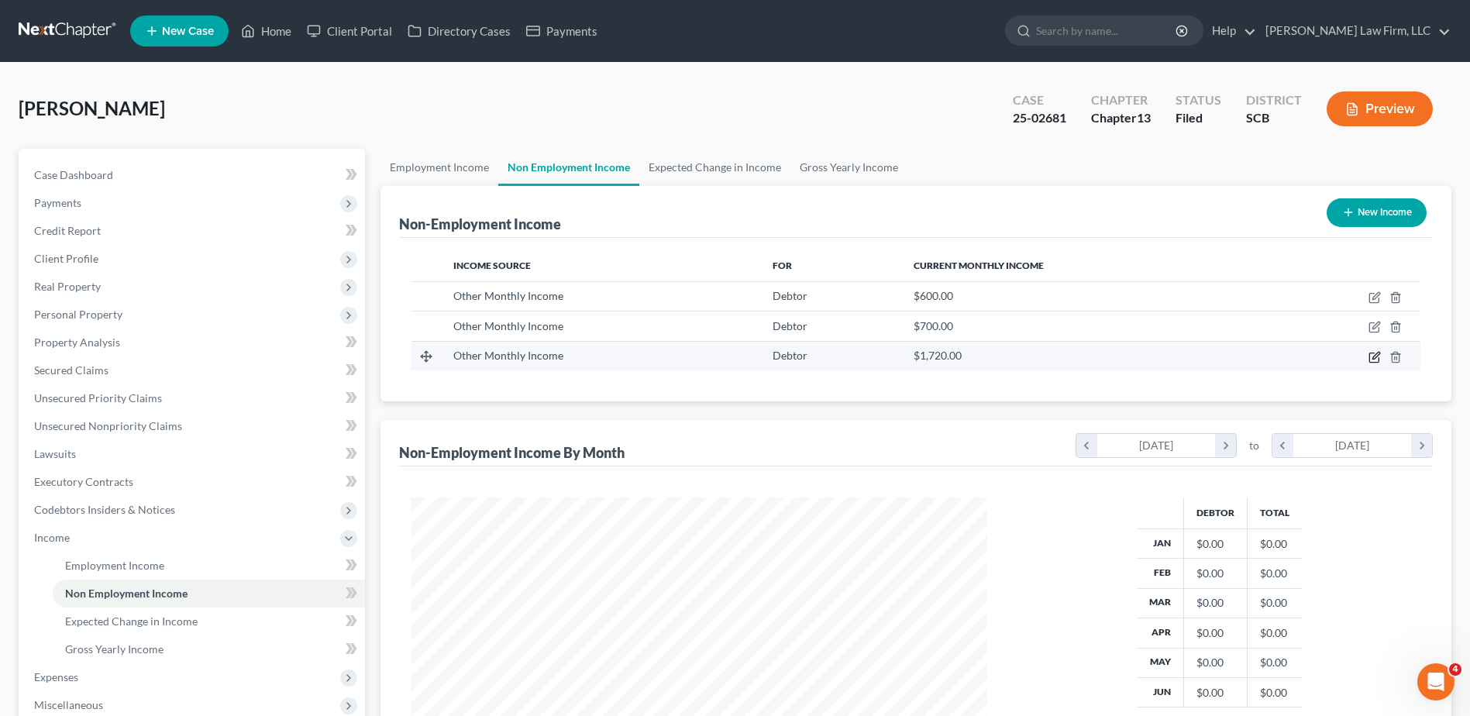
click at [1374, 358] on icon "button" at bounding box center [1374, 357] width 12 height 12
select select "13"
select select "0"
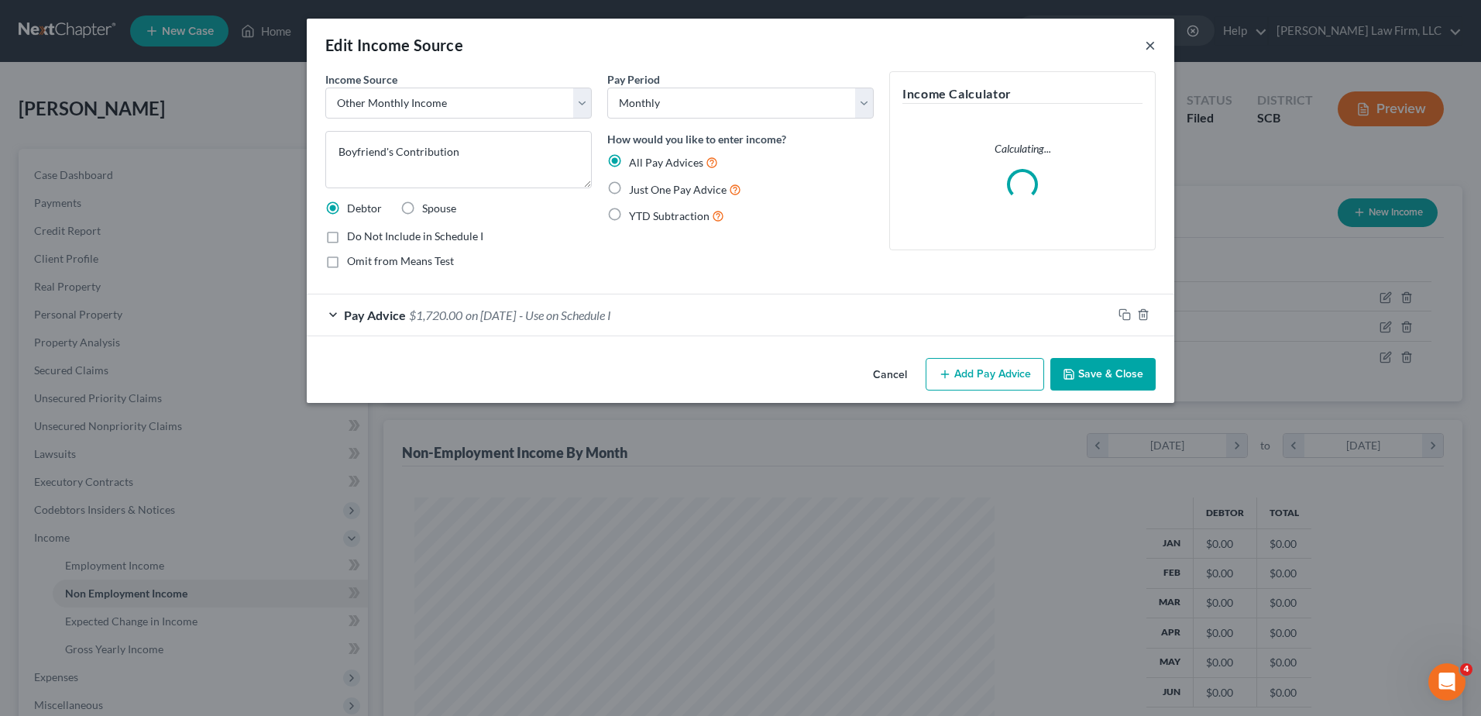
click at [1152, 46] on button "×" at bounding box center [1150, 45] width 11 height 19
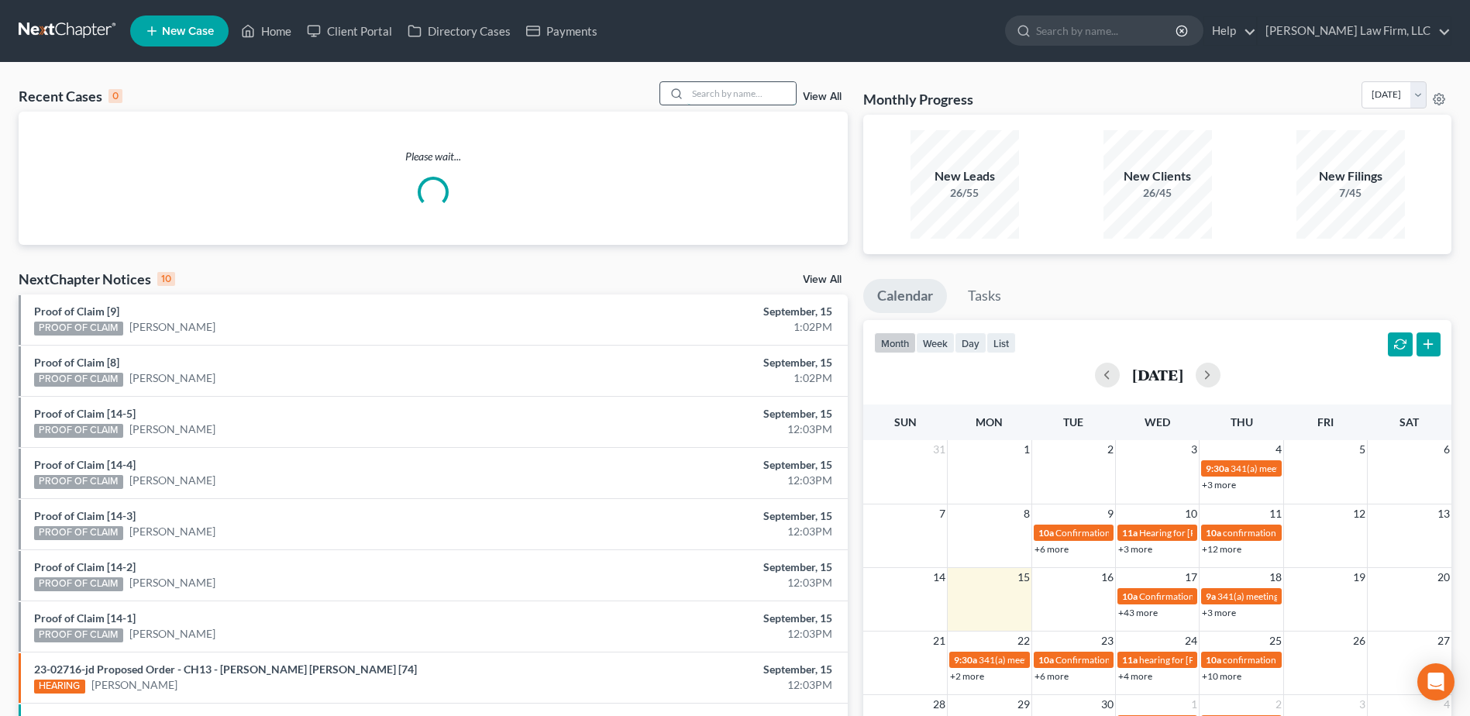
click at [748, 104] on input "search" at bounding box center [741, 93] width 108 height 22
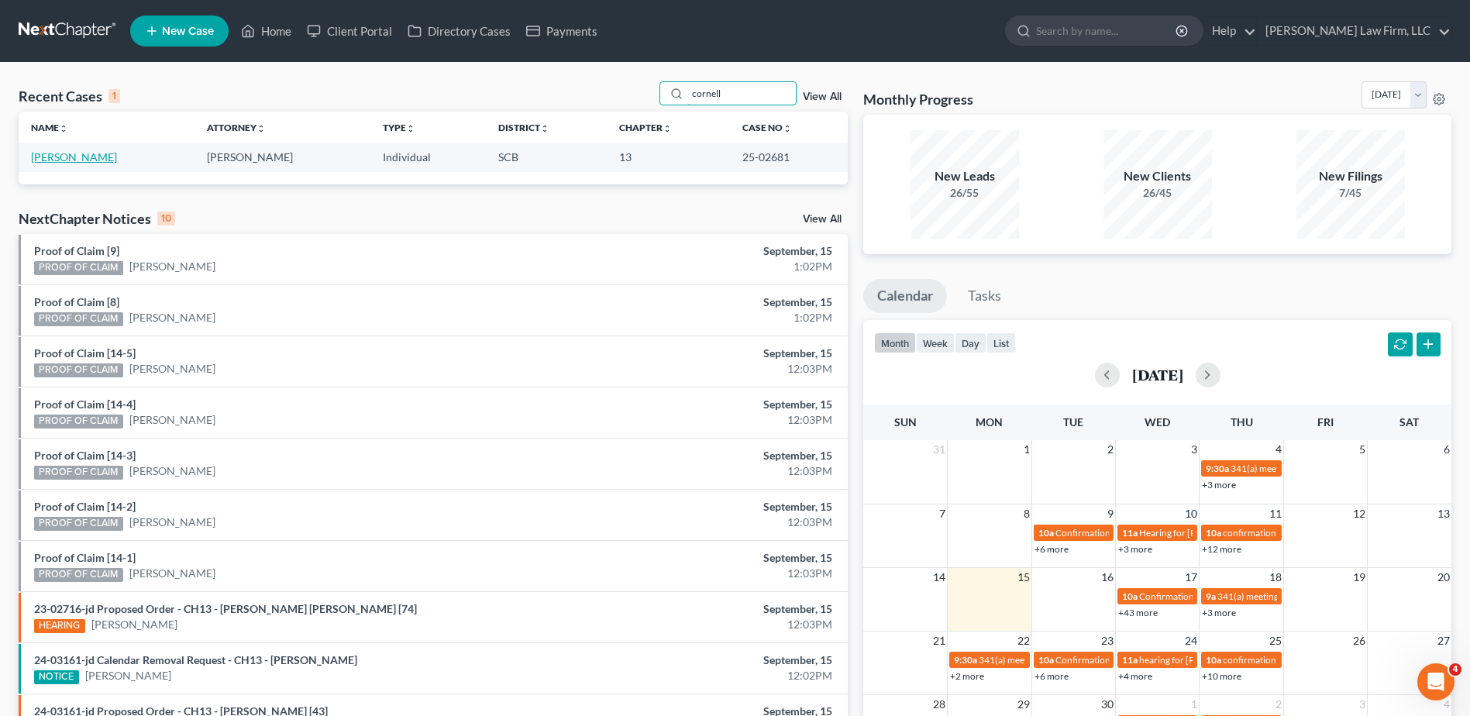
type input "cornell"
click at [79, 158] on link "[PERSON_NAME]" at bounding box center [74, 156] width 86 height 13
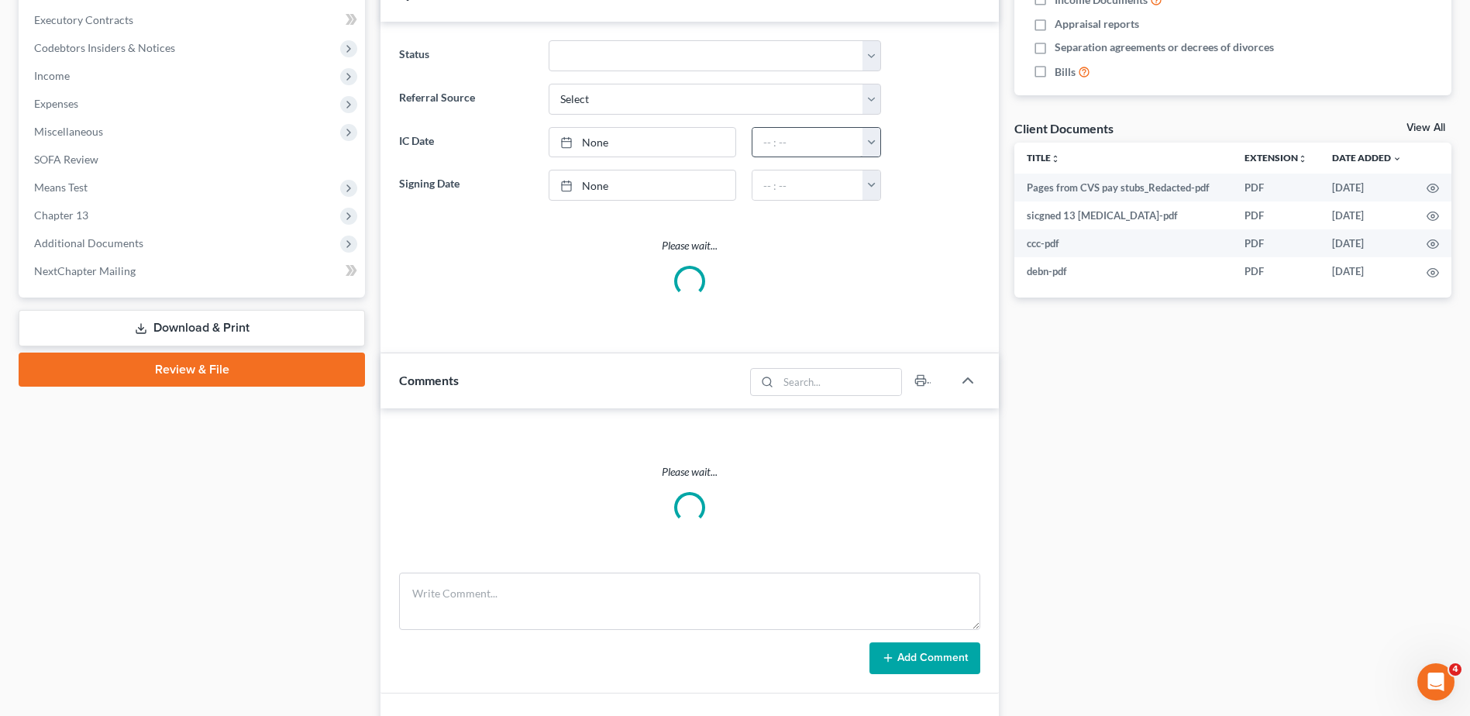
select select "0"
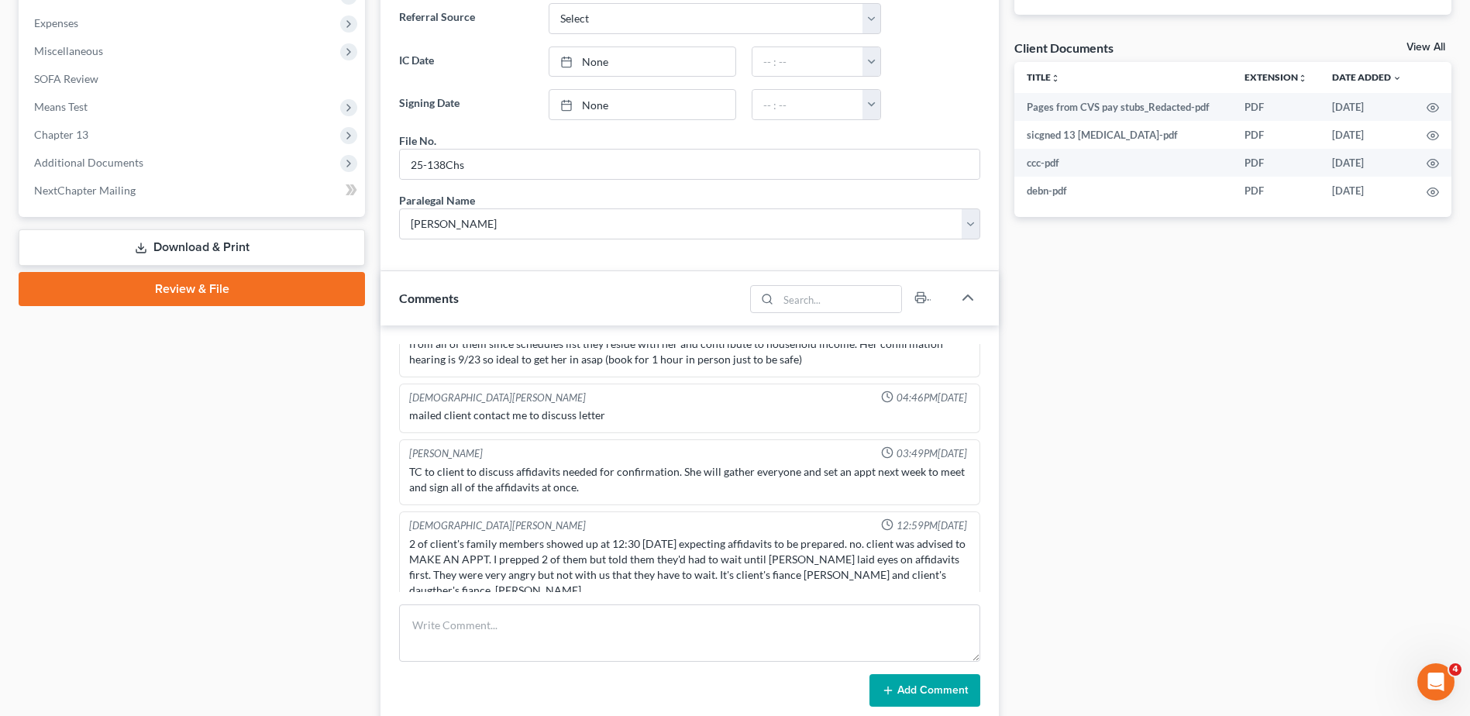
scroll to position [2965, 0]
click at [583, 642] on textarea at bounding box center [689, 632] width 581 height 57
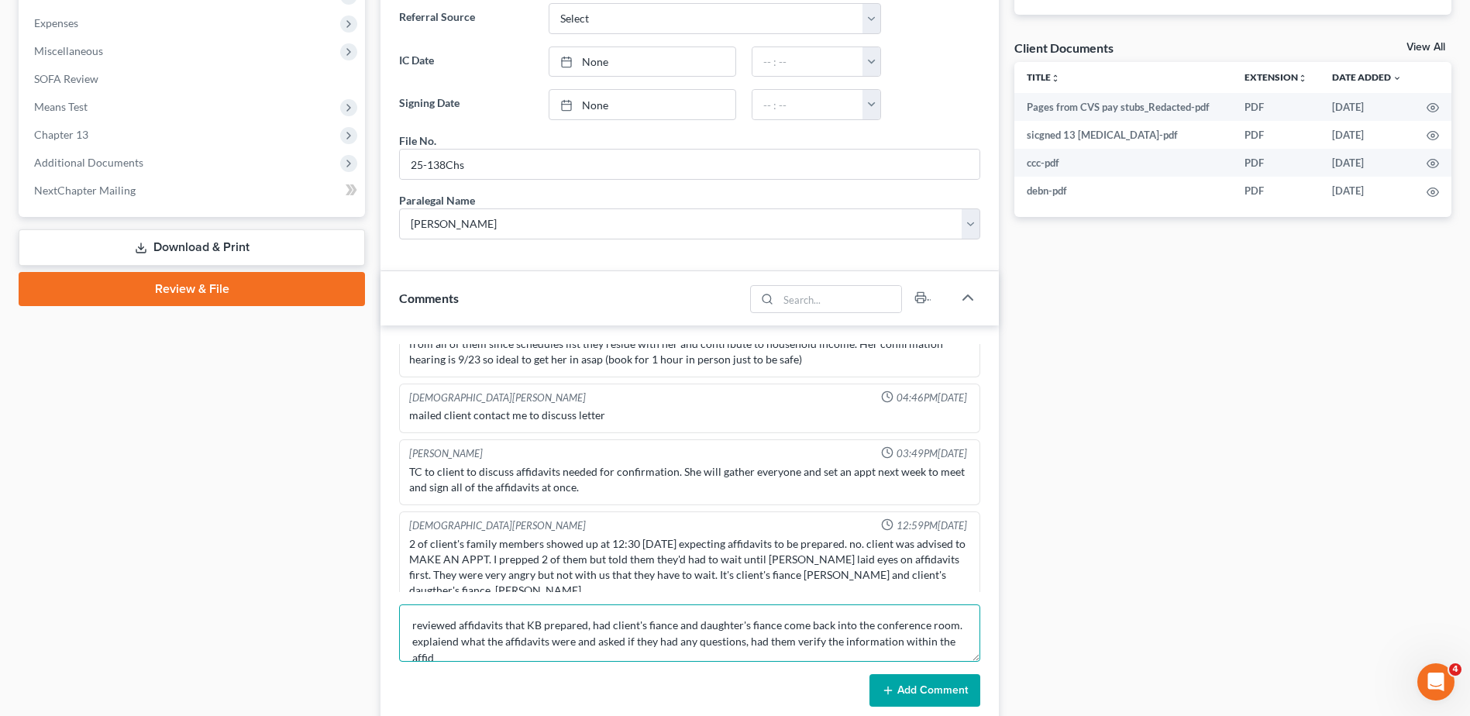
scroll to position [4, 0]
click at [572, 639] on textarea "reviewed affidavits that KB prepared, had client's fiance and daughter's fiance…" at bounding box center [689, 632] width 581 height 57
click at [658, 649] on textarea "reviewed affidavits that KB prepared, had client's fiance and daughter's fiance…" at bounding box center [689, 632] width 581 height 57
click at [810, 641] on textarea "reviewed affidavits that KB prepared, had client's fiance and daughter's fiance…" at bounding box center [689, 632] width 581 height 57
click at [713, 653] on textarea "reviewed affidavits that KB prepared, had client's fiance and daughter's fiance…" at bounding box center [689, 632] width 581 height 57
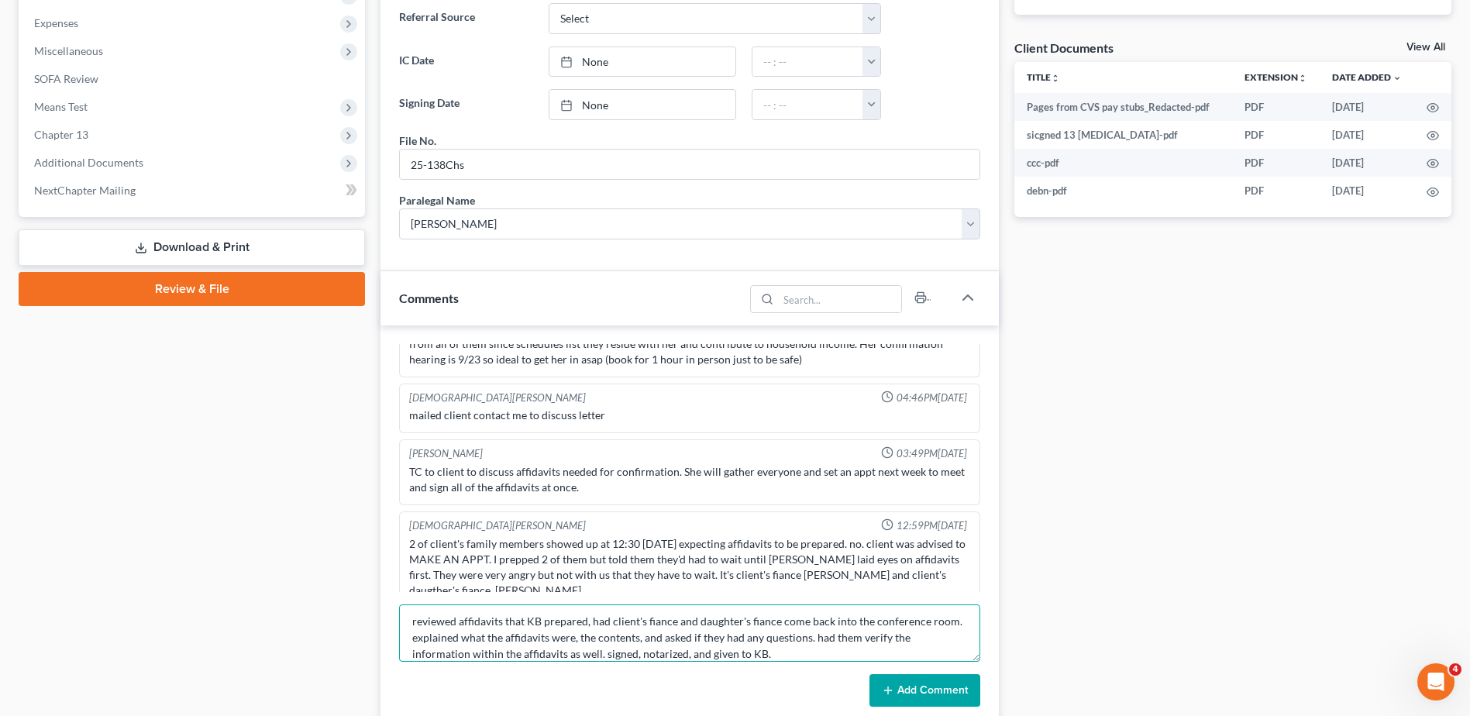
click at [603, 658] on textarea "reviewed affidavits that KB prepared, had client's fiance and daughter's fiance…" at bounding box center [689, 632] width 581 height 57
type textarea "reviewed affidavits that KB prepared, had client's fiance and daughter's fiance…"
click at [923, 687] on button "Add Comment" at bounding box center [924, 690] width 111 height 33
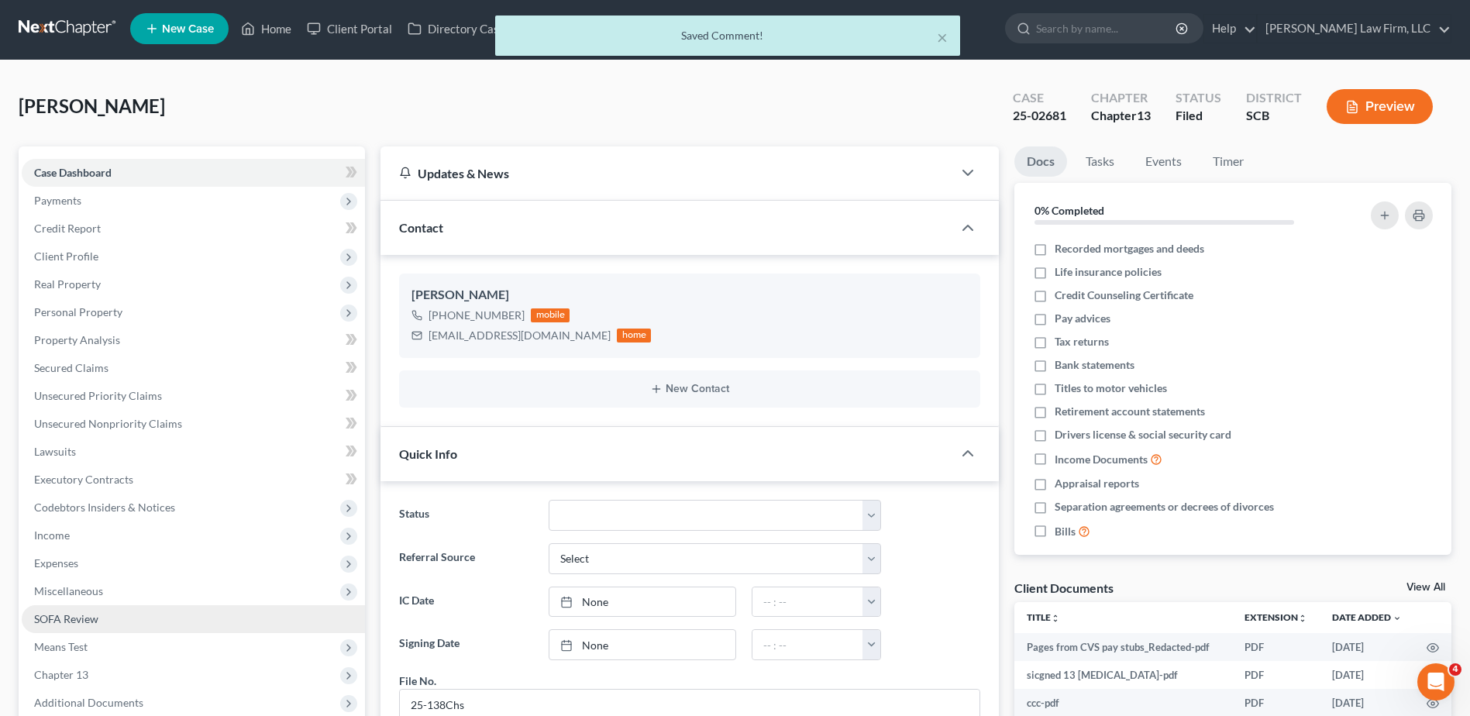
scroll to position [0, 0]
